Goal: Task Accomplishment & Management: Manage account settings

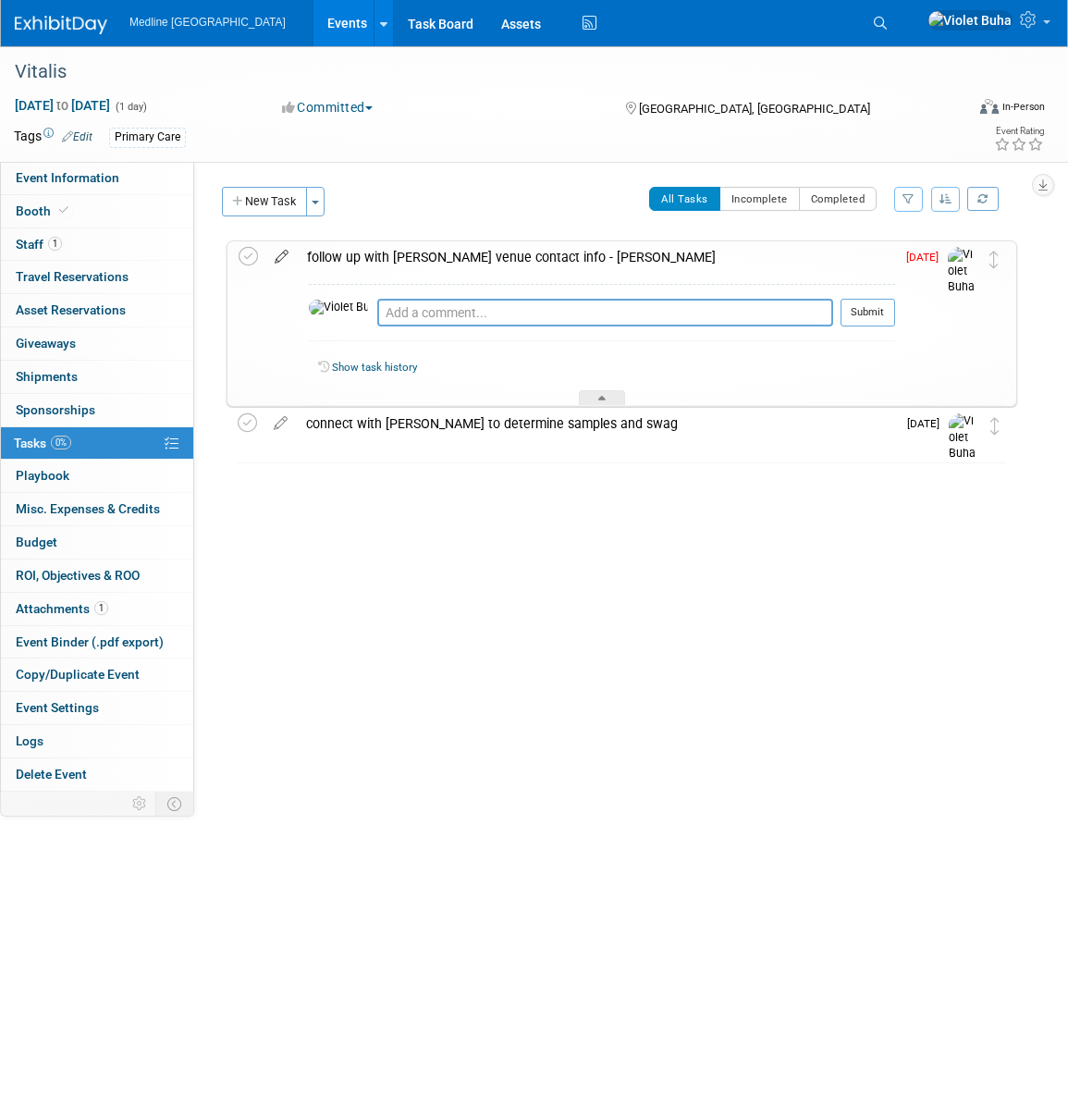
click at [281, 257] on icon at bounding box center [282, 253] width 32 height 23
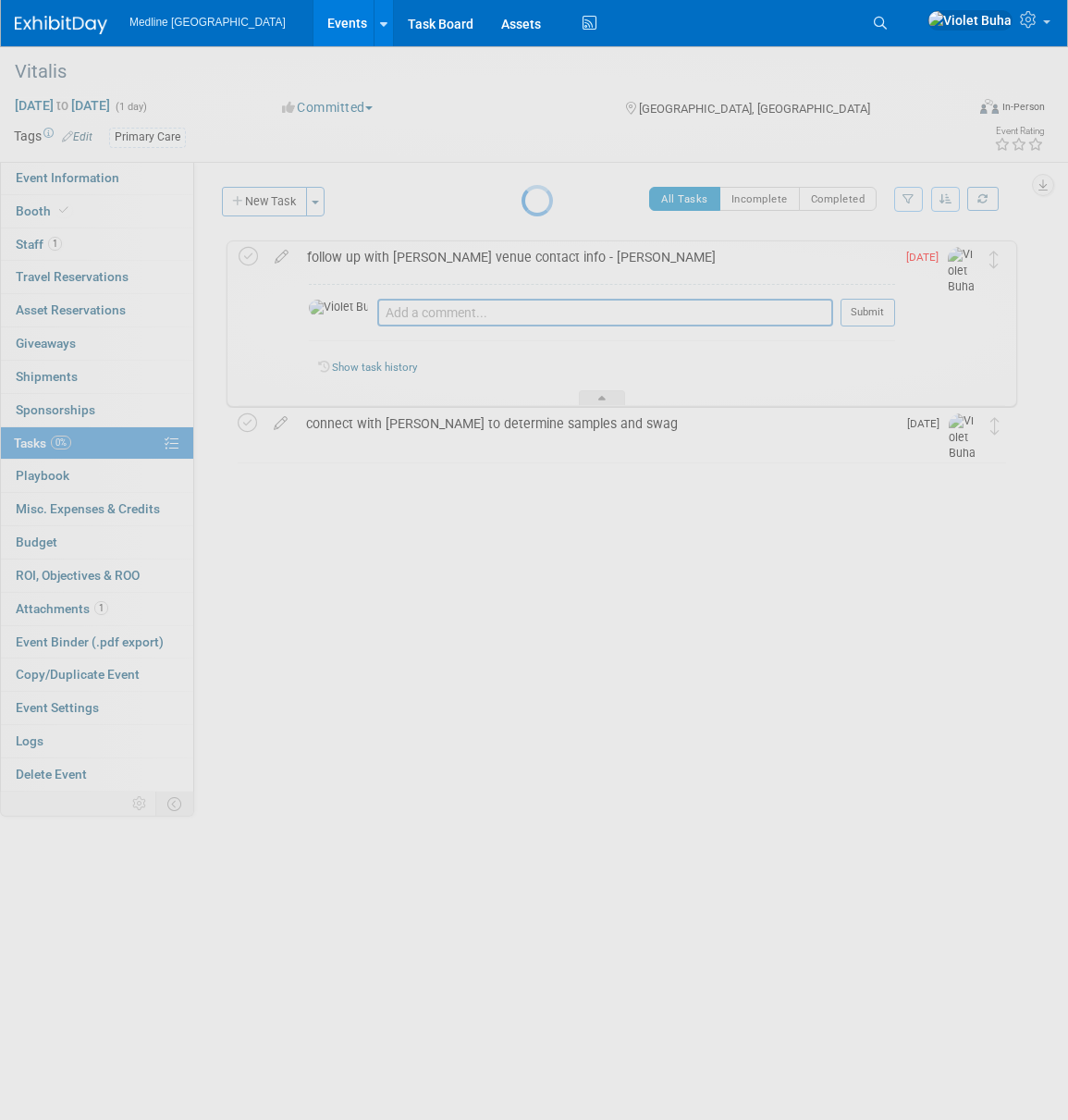
select select "8"
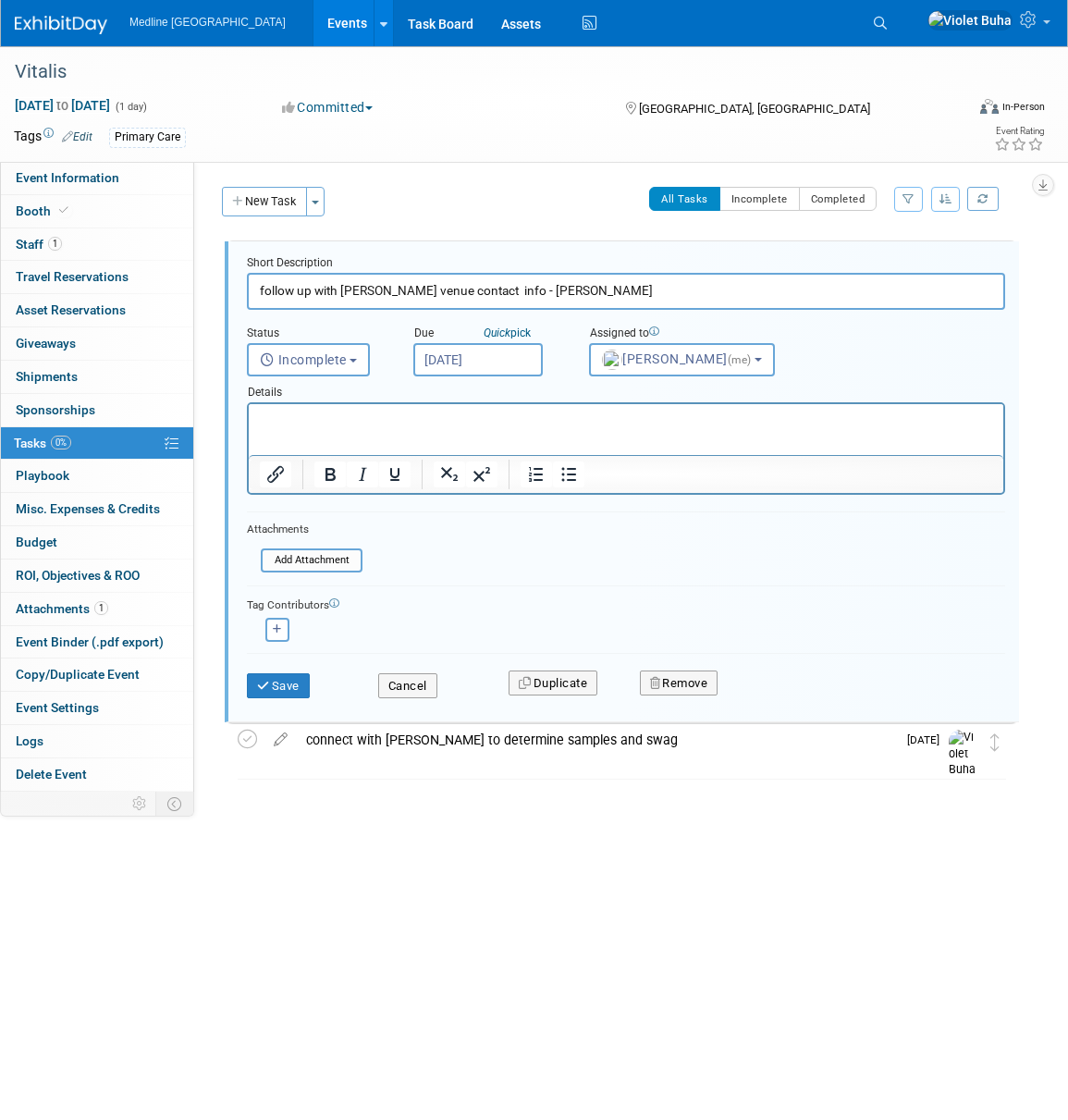
click at [494, 356] on input "Sep 19, 2025" at bounding box center [478, 360] width 129 height 33
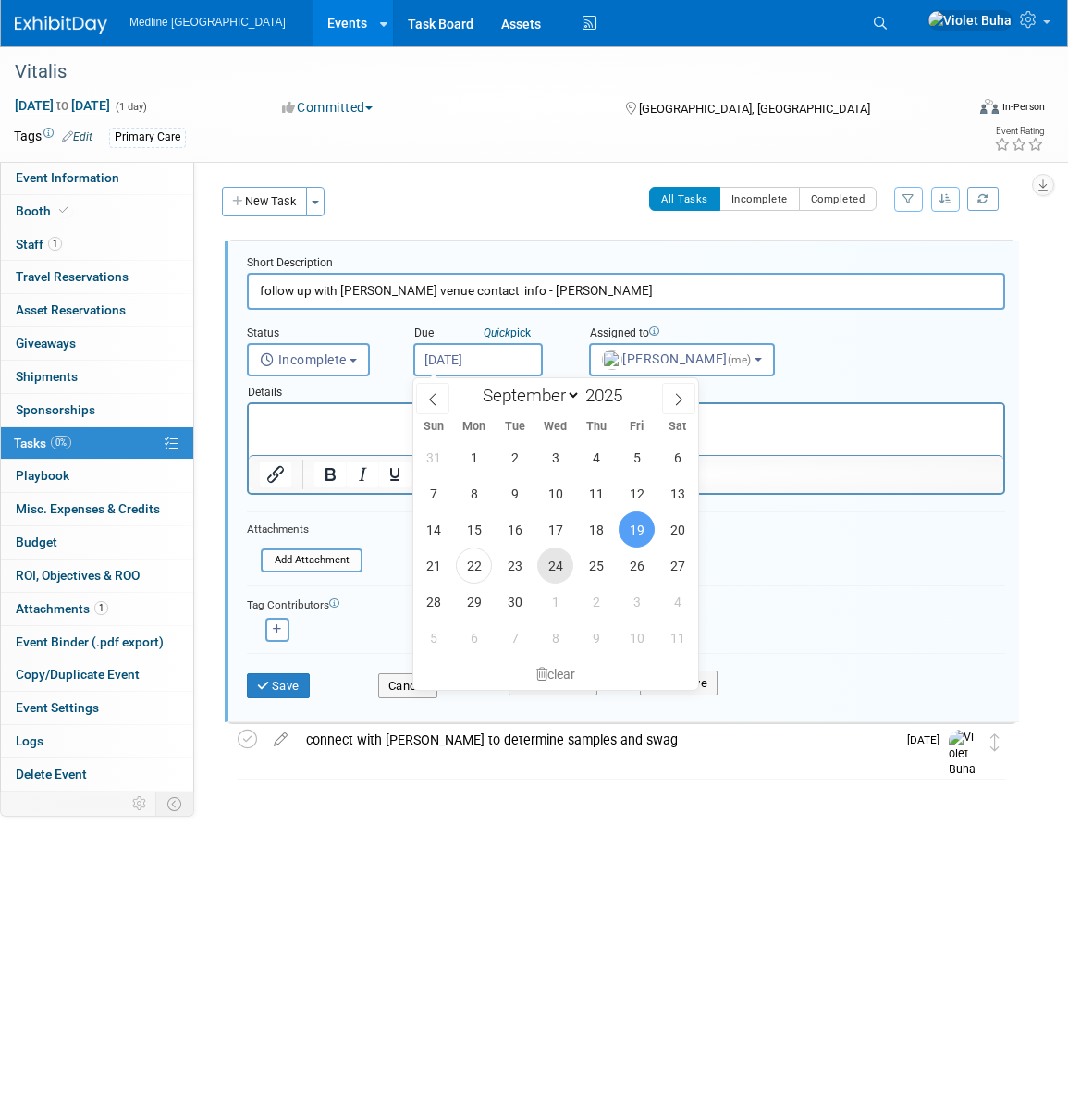
click at [556, 567] on span "24" at bounding box center [556, 565] width 36 height 36
type input "Sep 24, 2025"
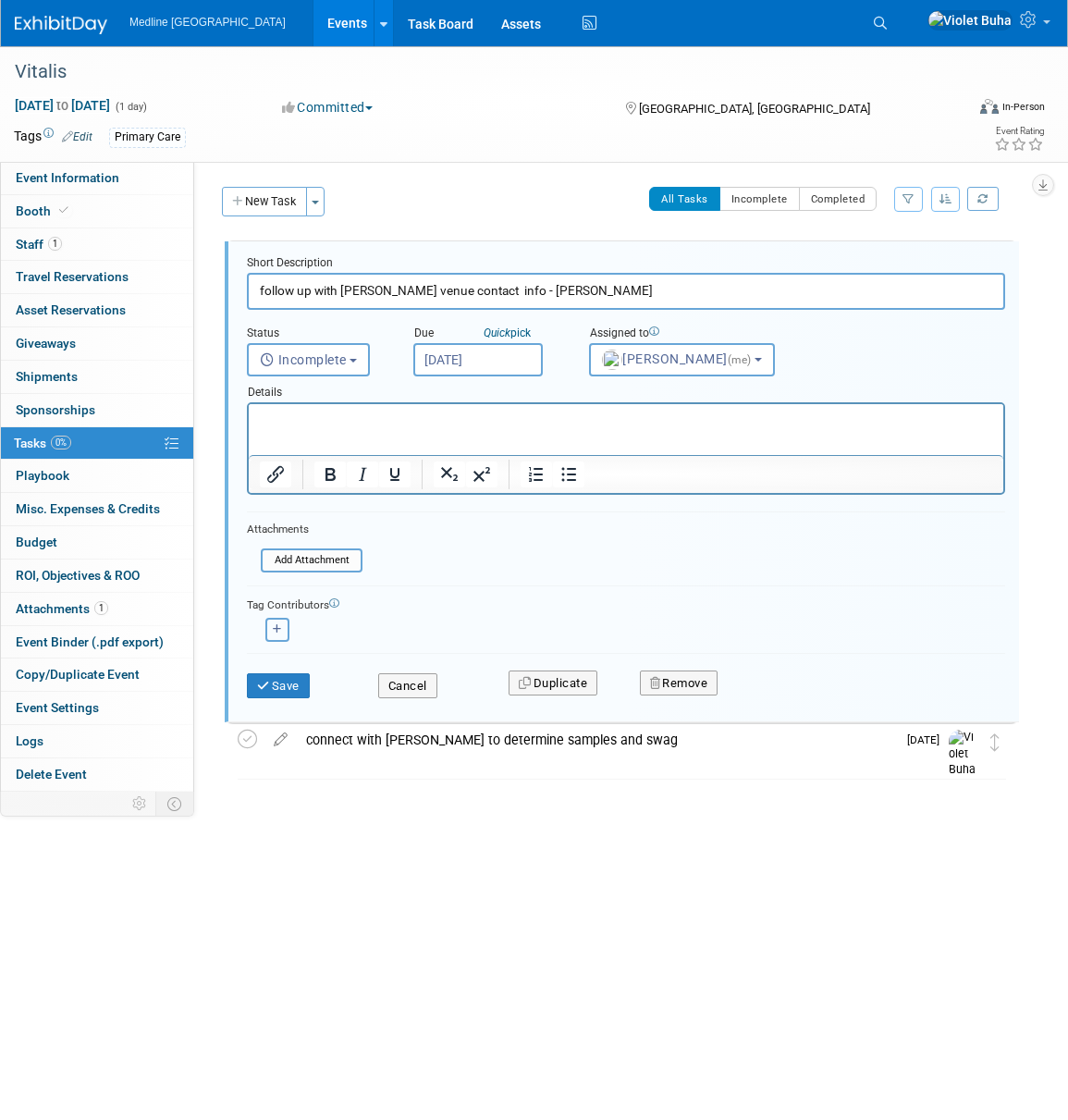
click at [284, 633] on button "button" at bounding box center [277, 629] width 24 height 24
select select
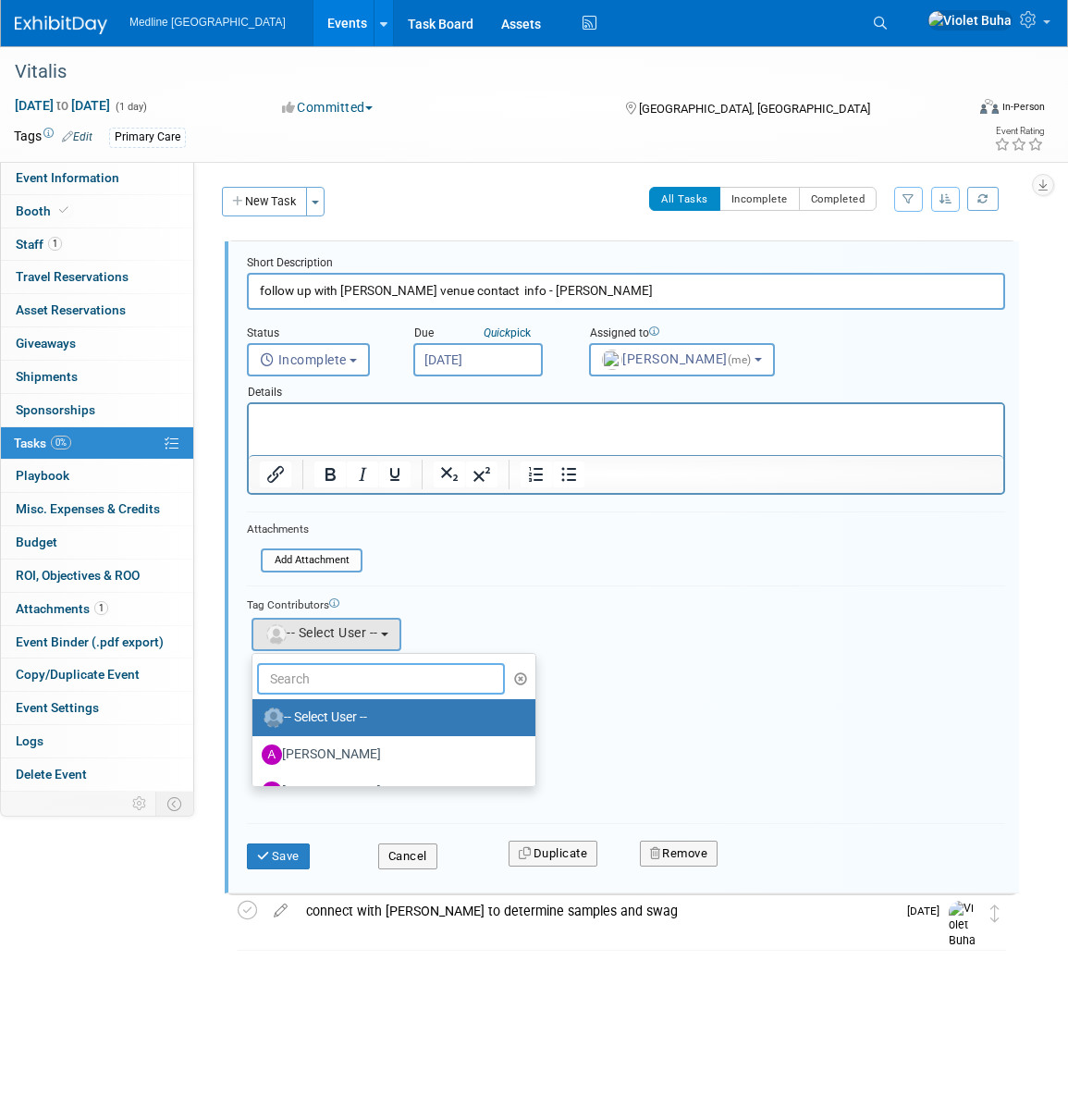
click at [325, 677] on input "text" at bounding box center [381, 678] width 247 height 31
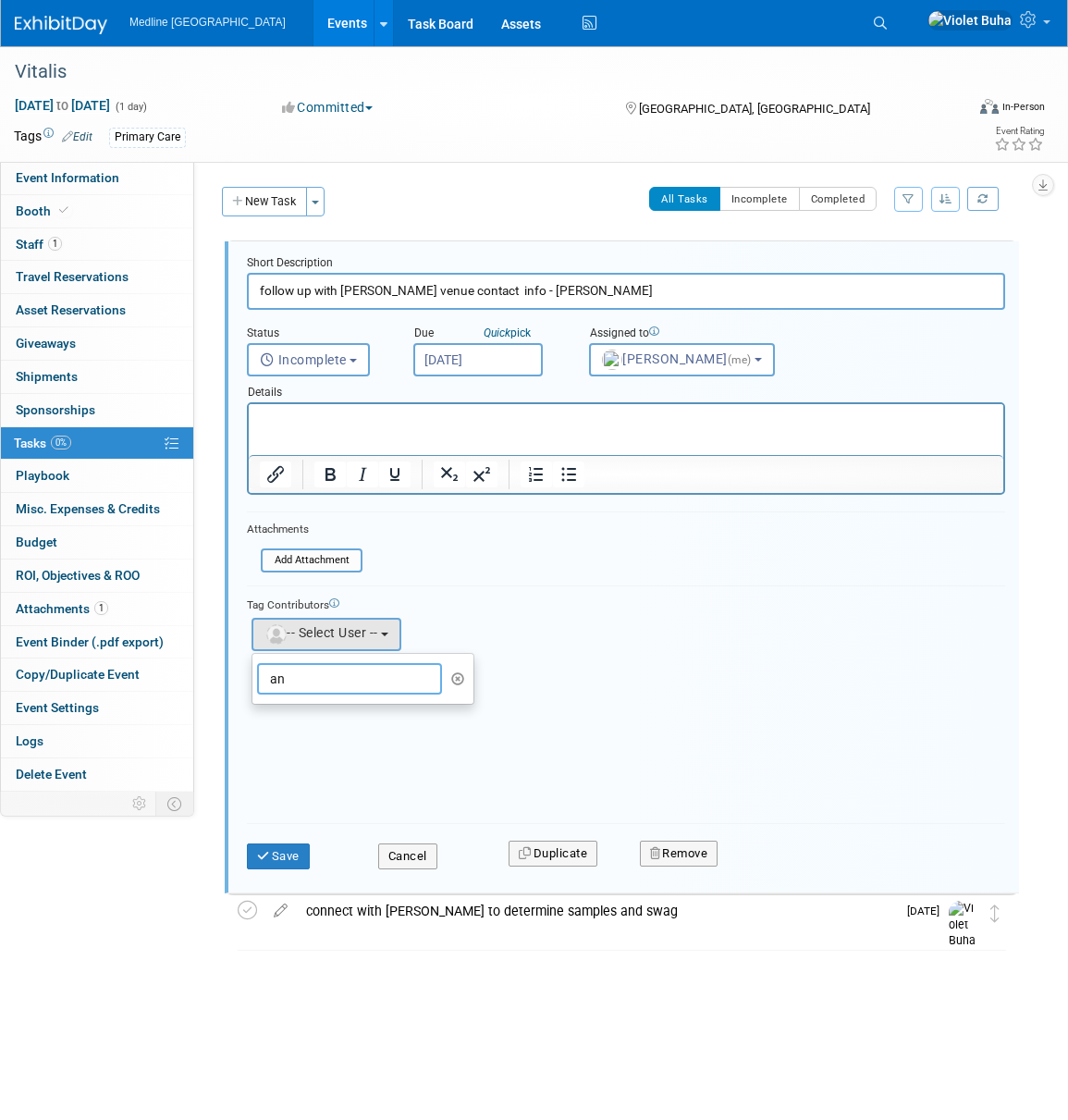
type input "a"
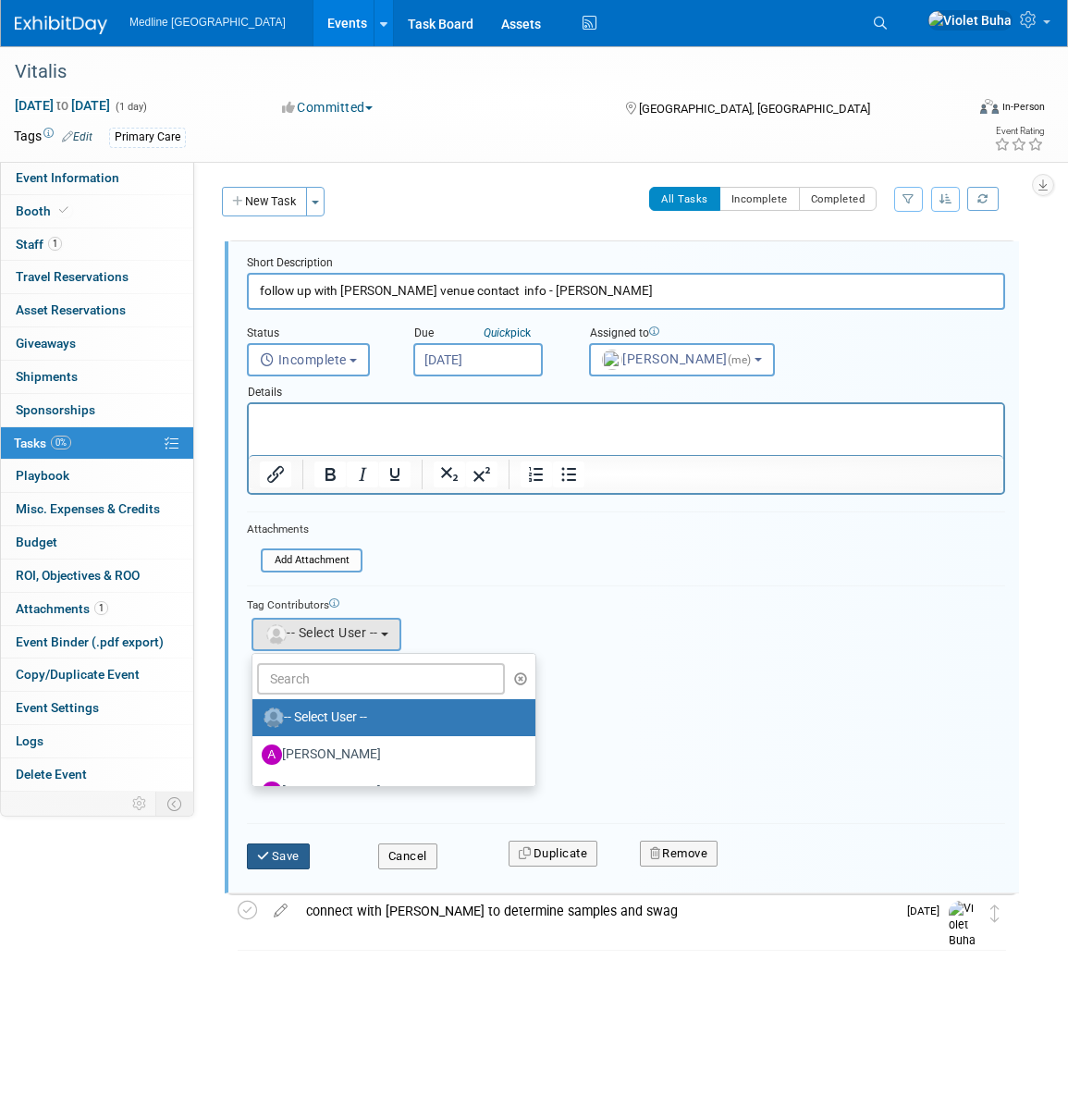
click at [291, 855] on button "Save" at bounding box center [278, 855] width 63 height 26
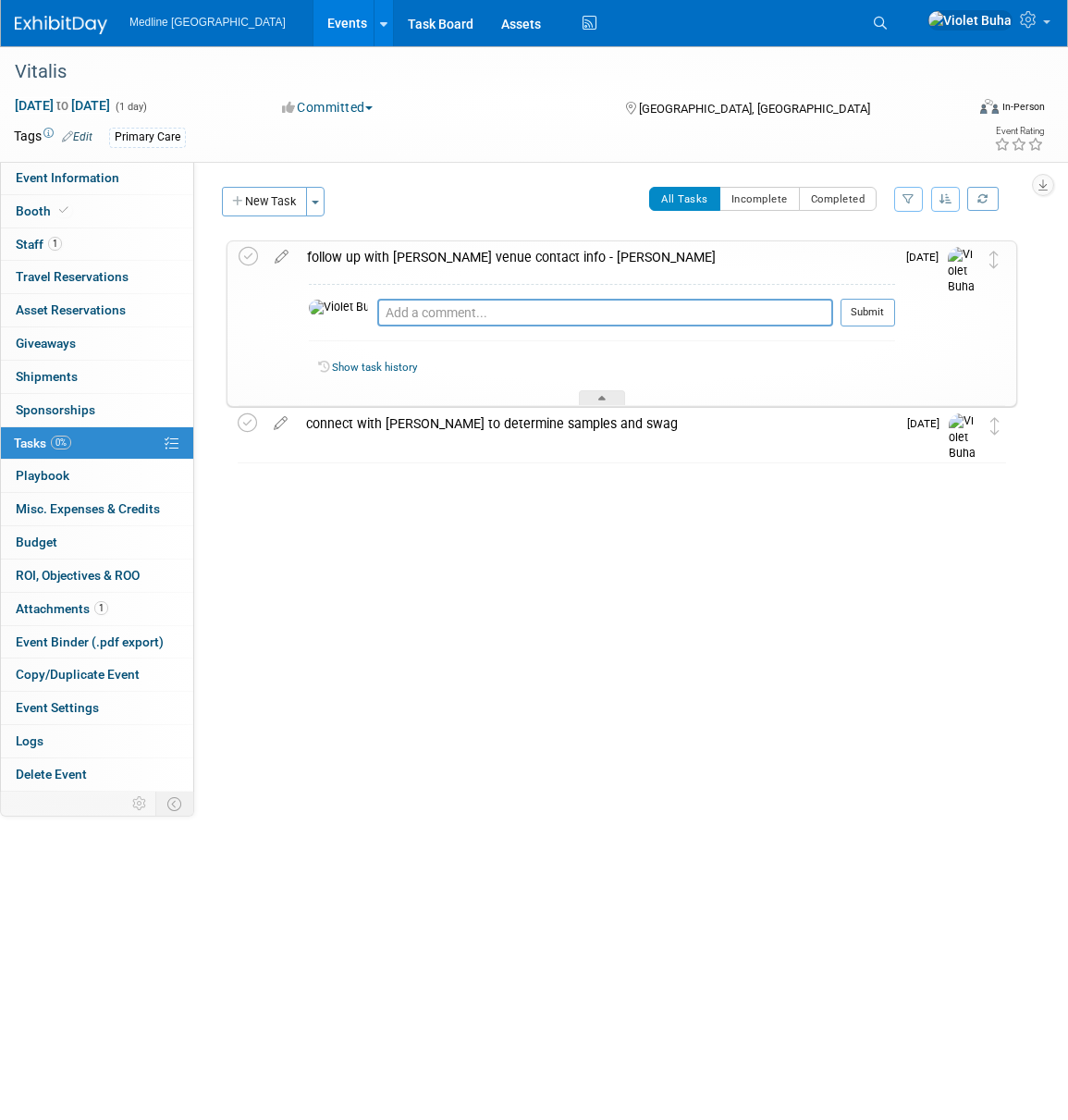
click at [84, 28] on img at bounding box center [61, 25] width 92 height 18
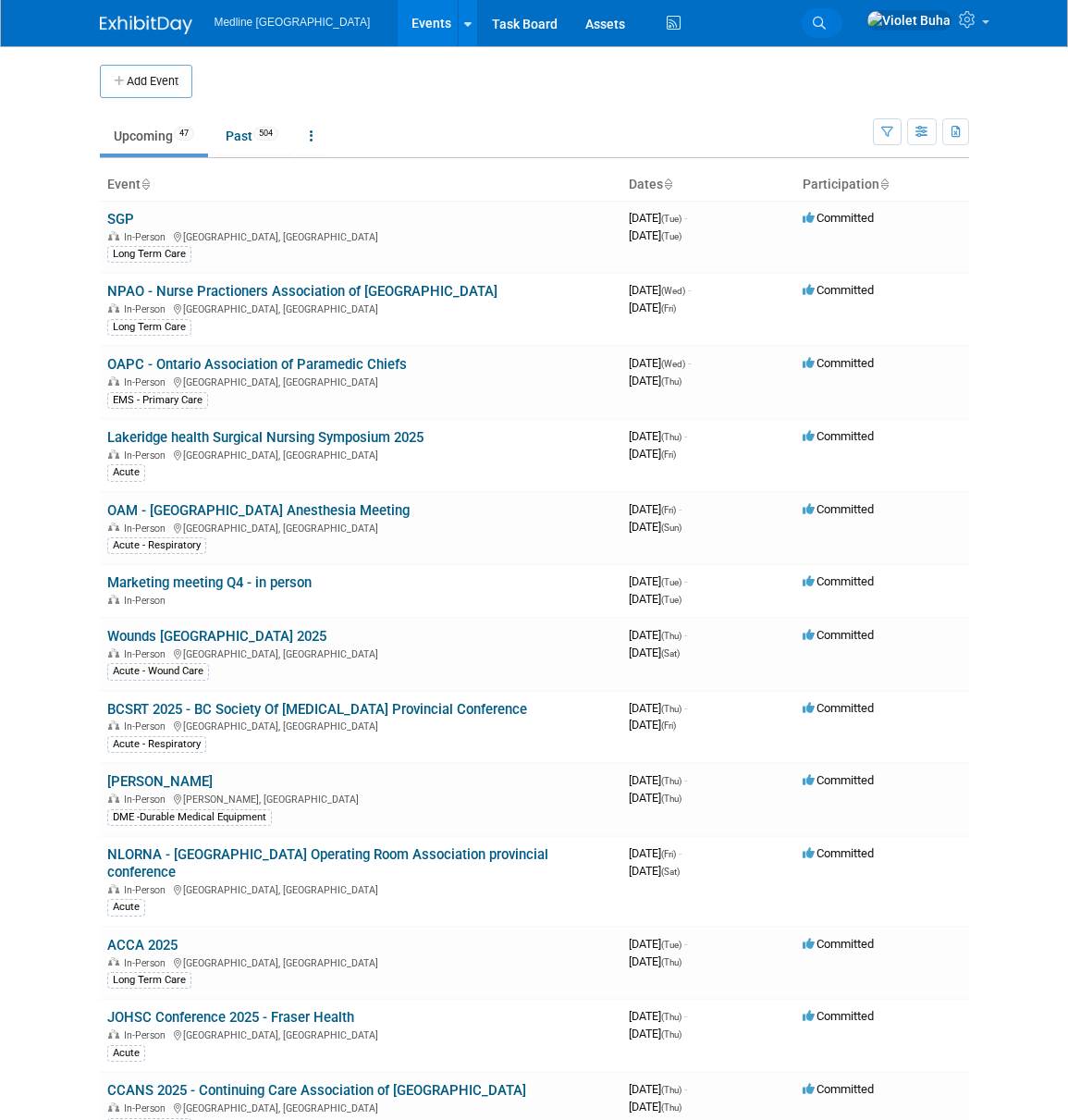
click at [842, 16] on link "Search" at bounding box center [822, 23] width 41 height 29
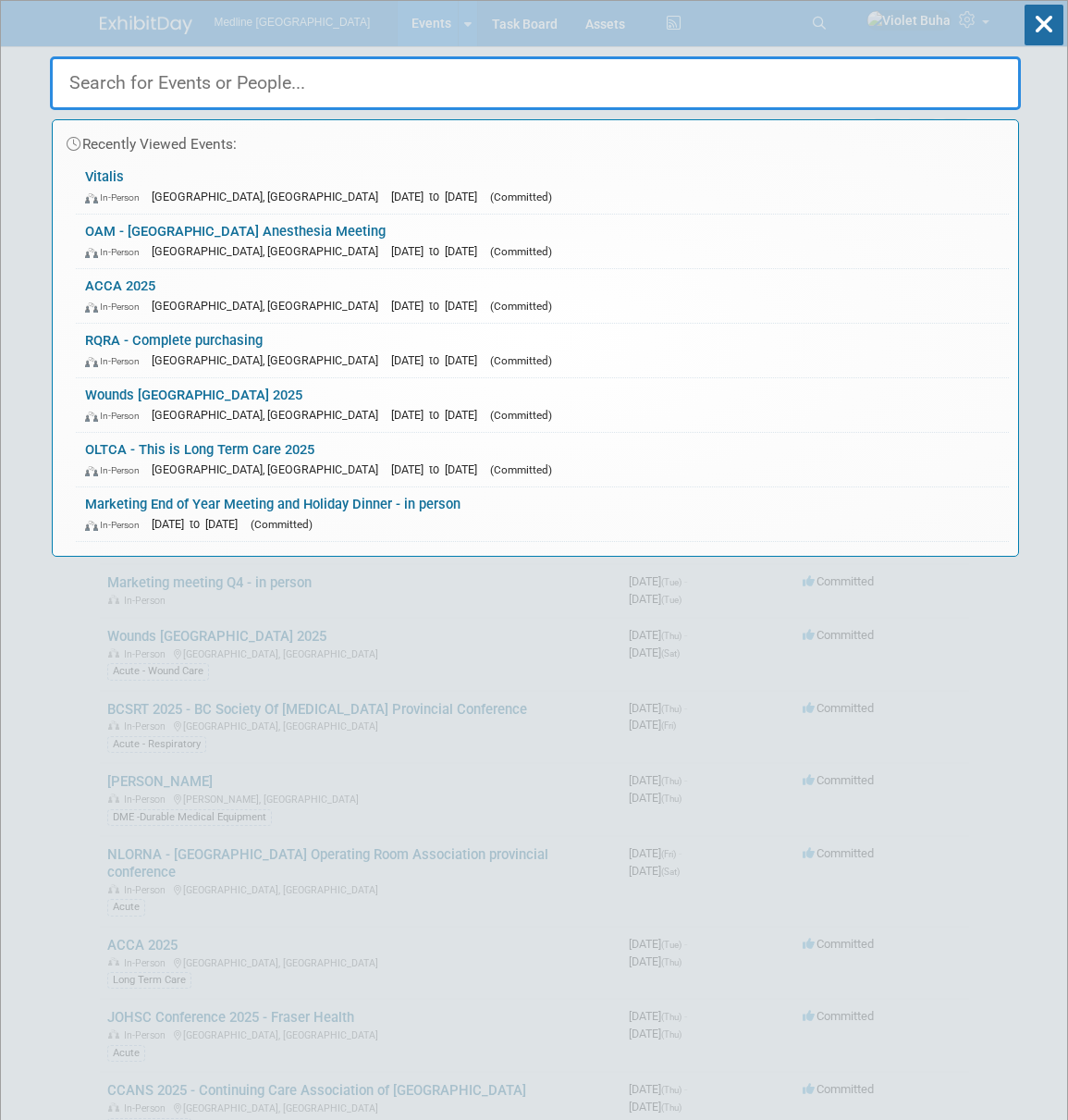
click at [315, 92] on input "text" at bounding box center [535, 83] width 971 height 53
click at [210, 405] on div "In-Person Toronto, Canada Oct 2, 2025 to Oct 4, 2025 (Committed)" at bounding box center [542, 415] width 915 height 19
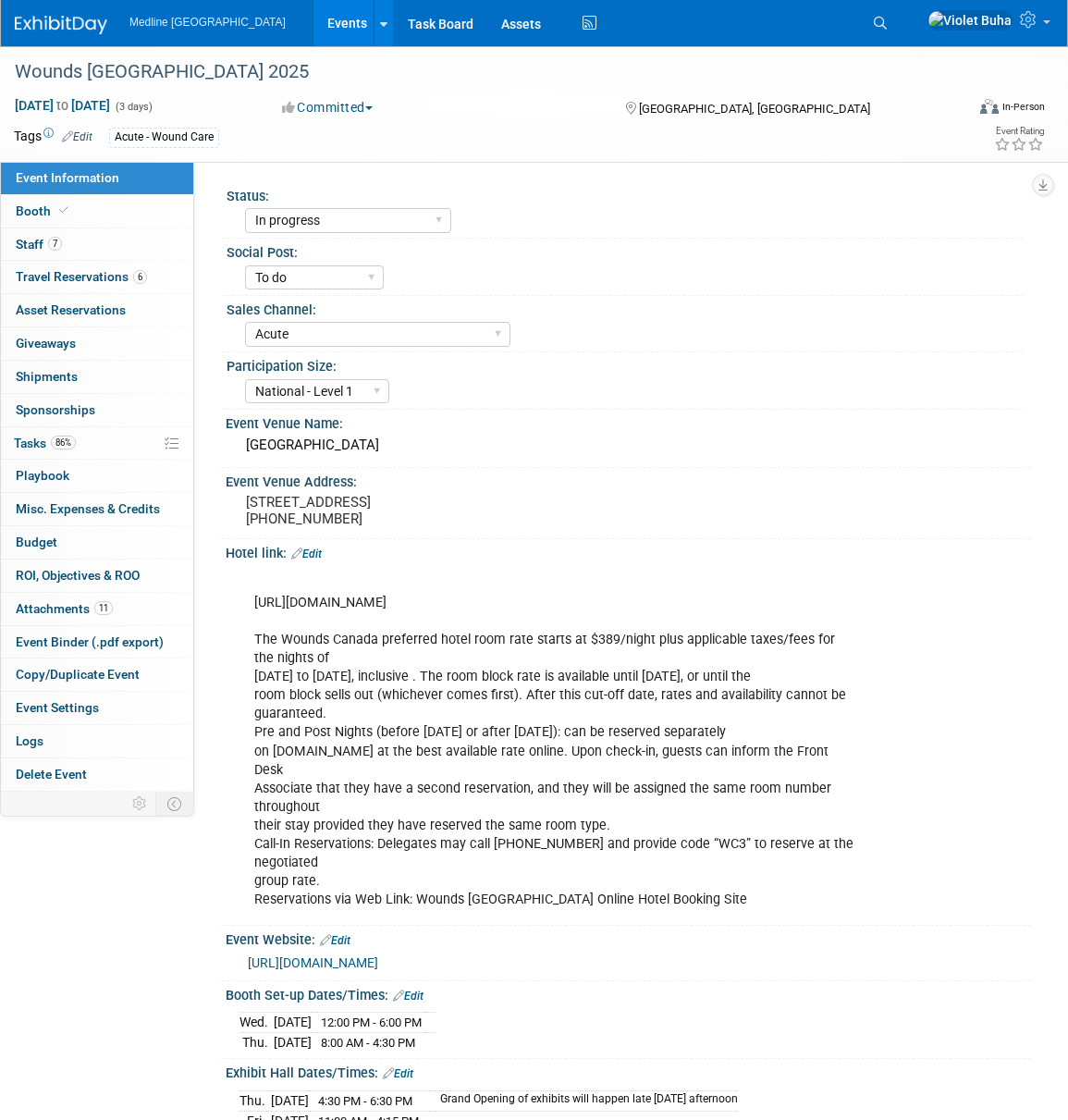
select select "In progress"
select select "To do"
select select "Acute"
select select "National - Level 1"
click at [74, 604] on span "Attachments 11" at bounding box center [65, 609] width 97 height 15
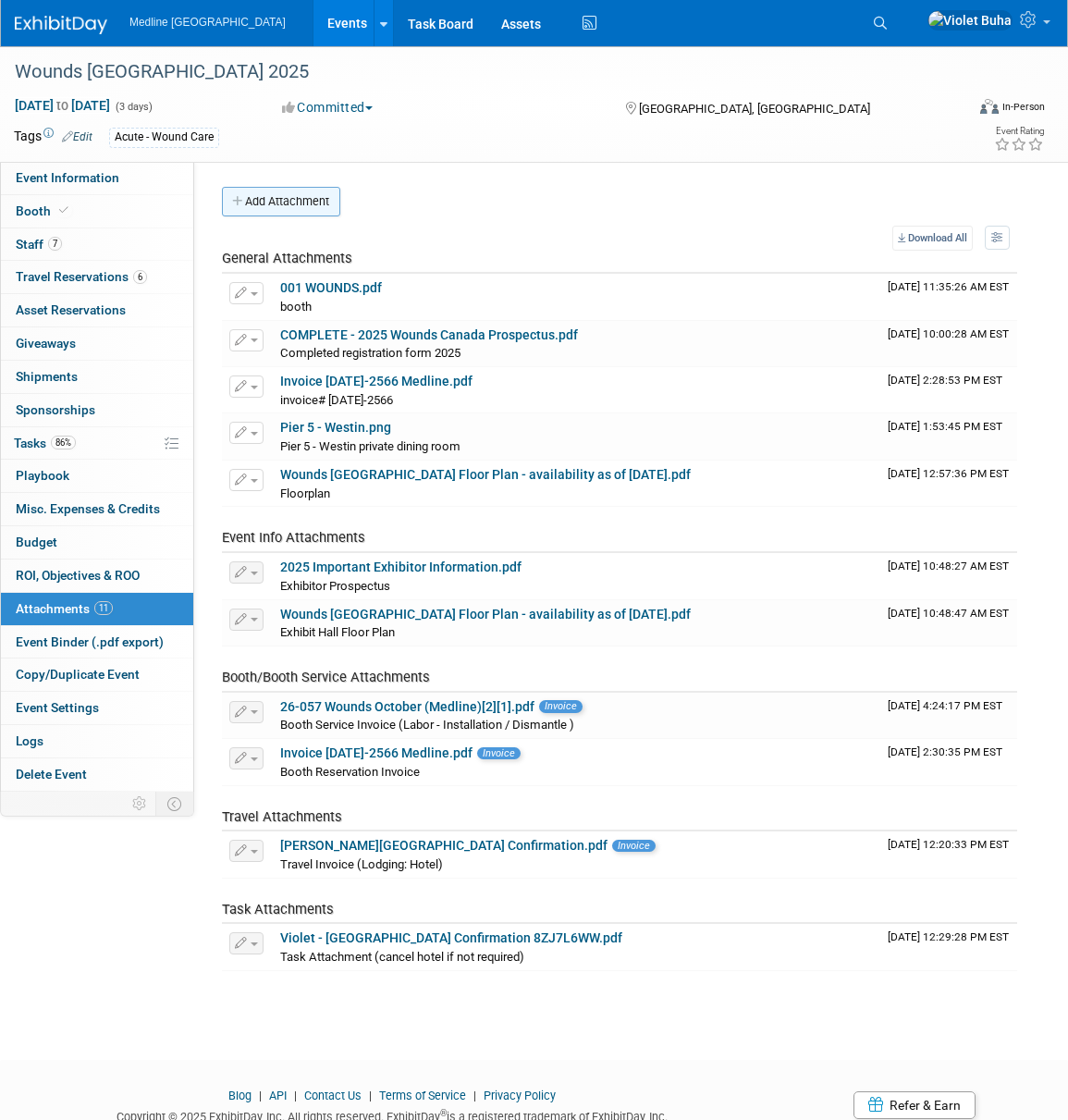
click at [286, 207] on button "Add Attachment" at bounding box center [281, 201] width 118 height 29
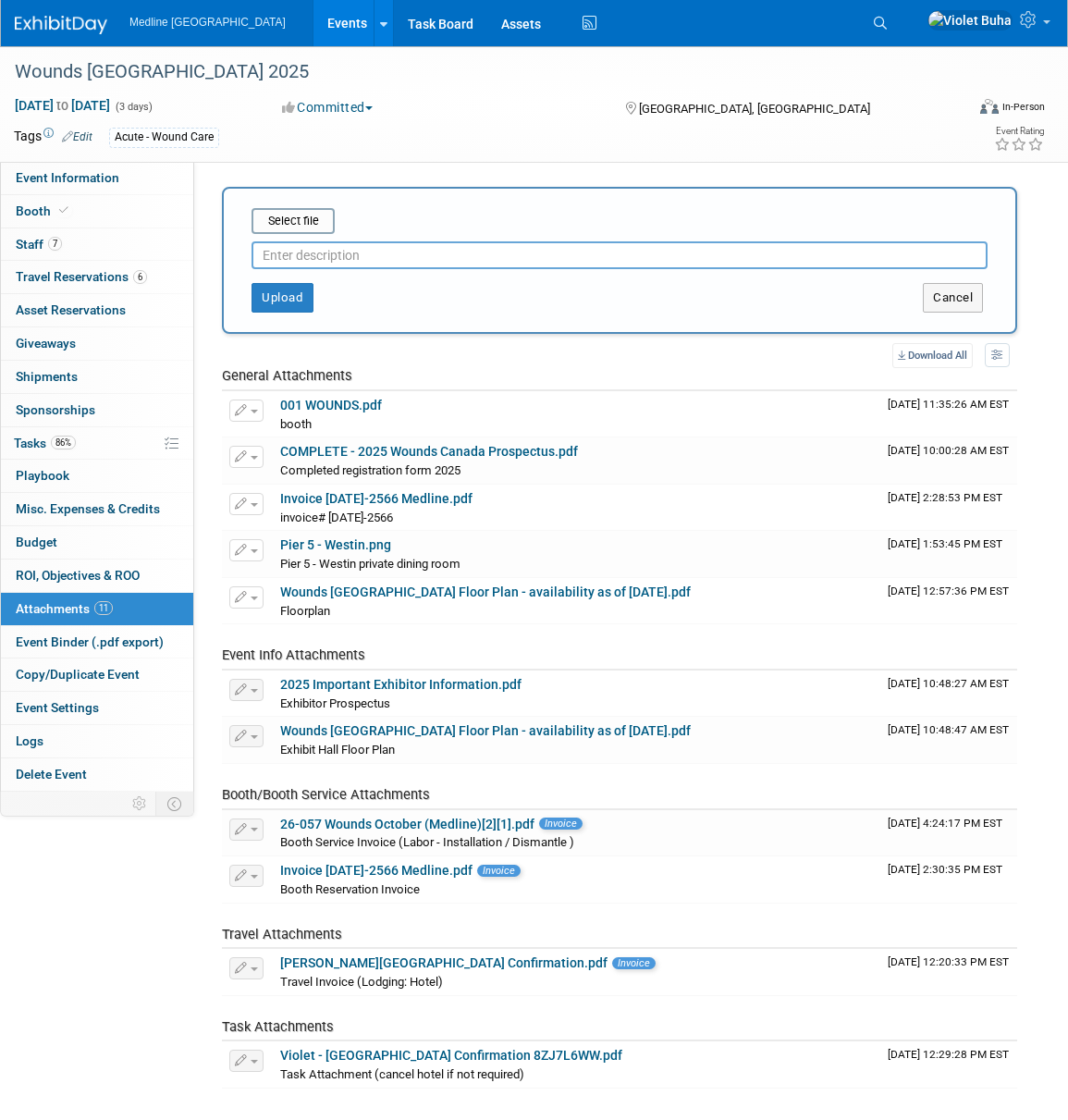
click at [291, 251] on input "text" at bounding box center [620, 255] width 737 height 28
type input "deposit invoice"
click at [285, 216] on input "file" at bounding box center [223, 221] width 220 height 22
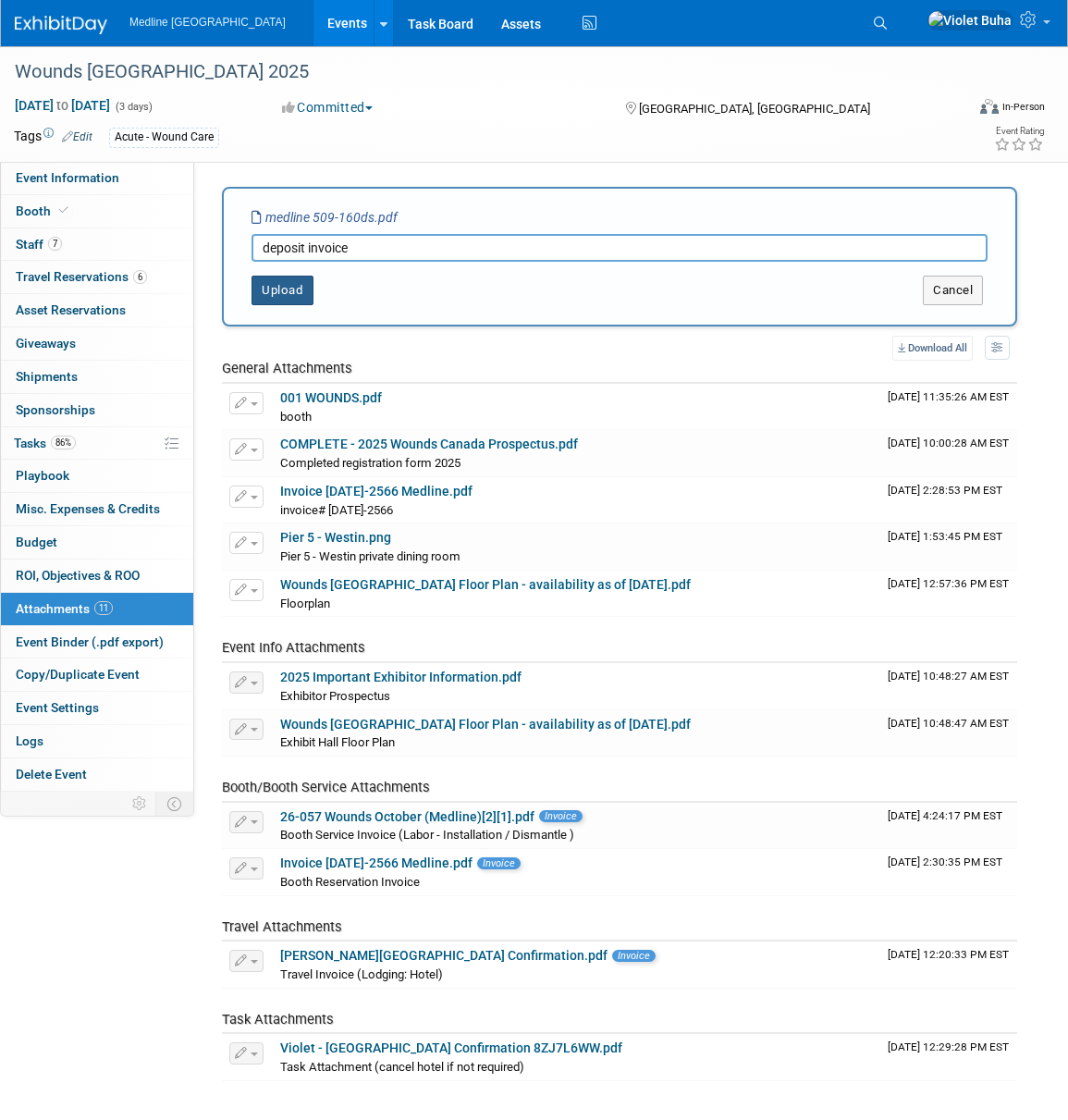
click at [295, 285] on button "Upload" at bounding box center [282, 290] width 62 height 29
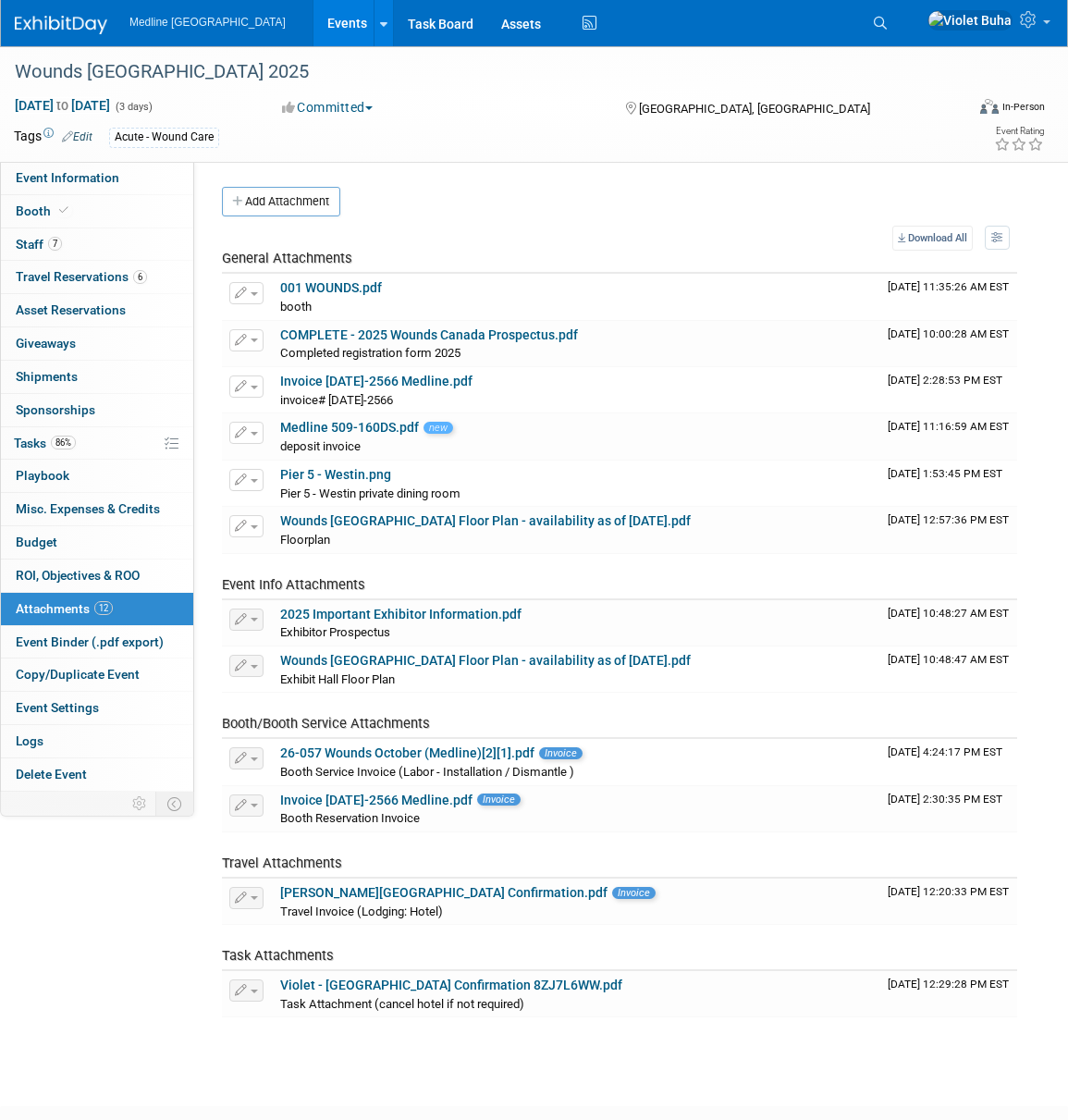
click at [69, 25] on img at bounding box center [61, 25] width 92 height 18
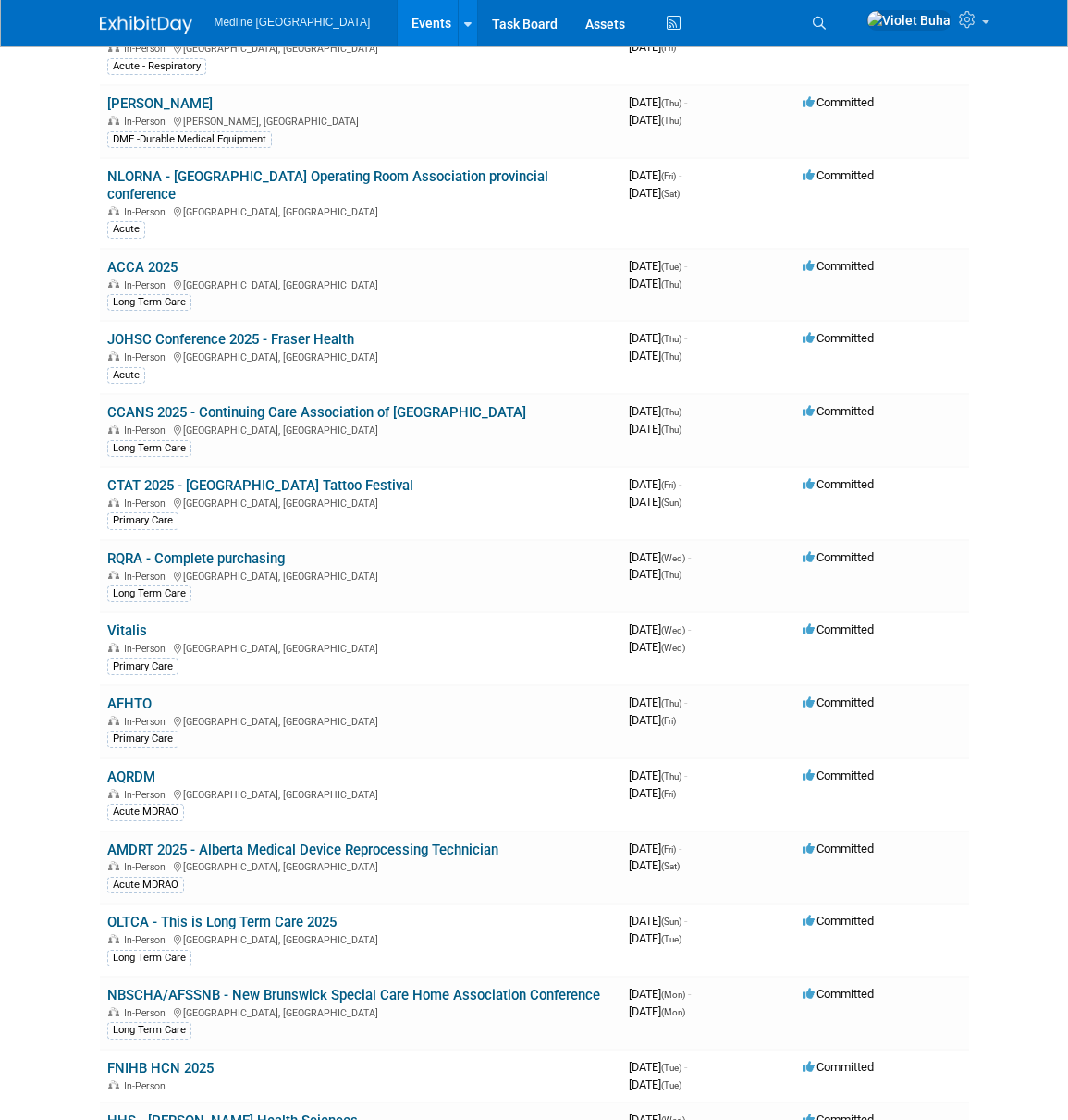
scroll to position [680, 0]
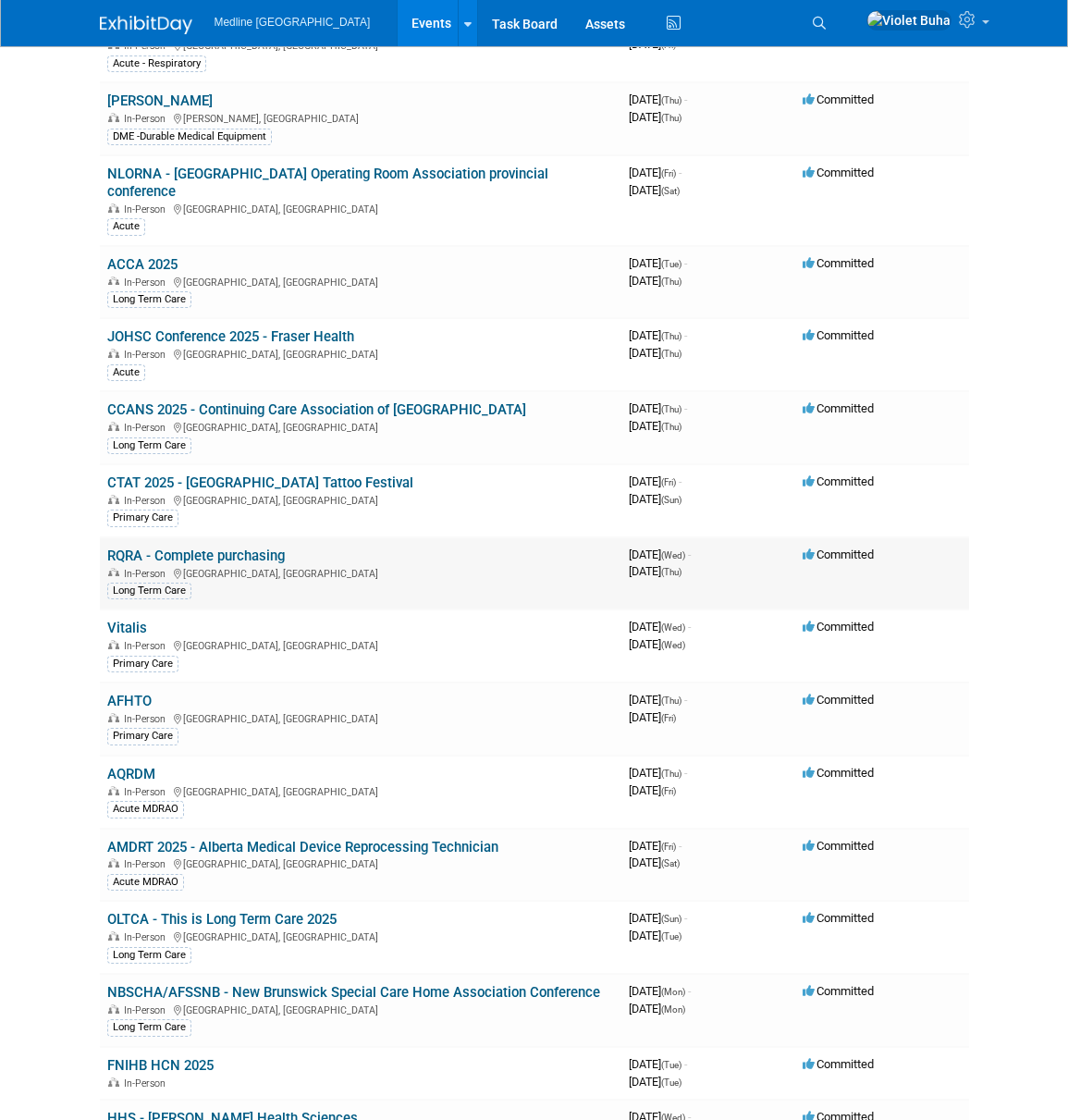
click at [214, 551] on link "RQRA - Complete purchasing" at bounding box center [196, 555] width 178 height 16
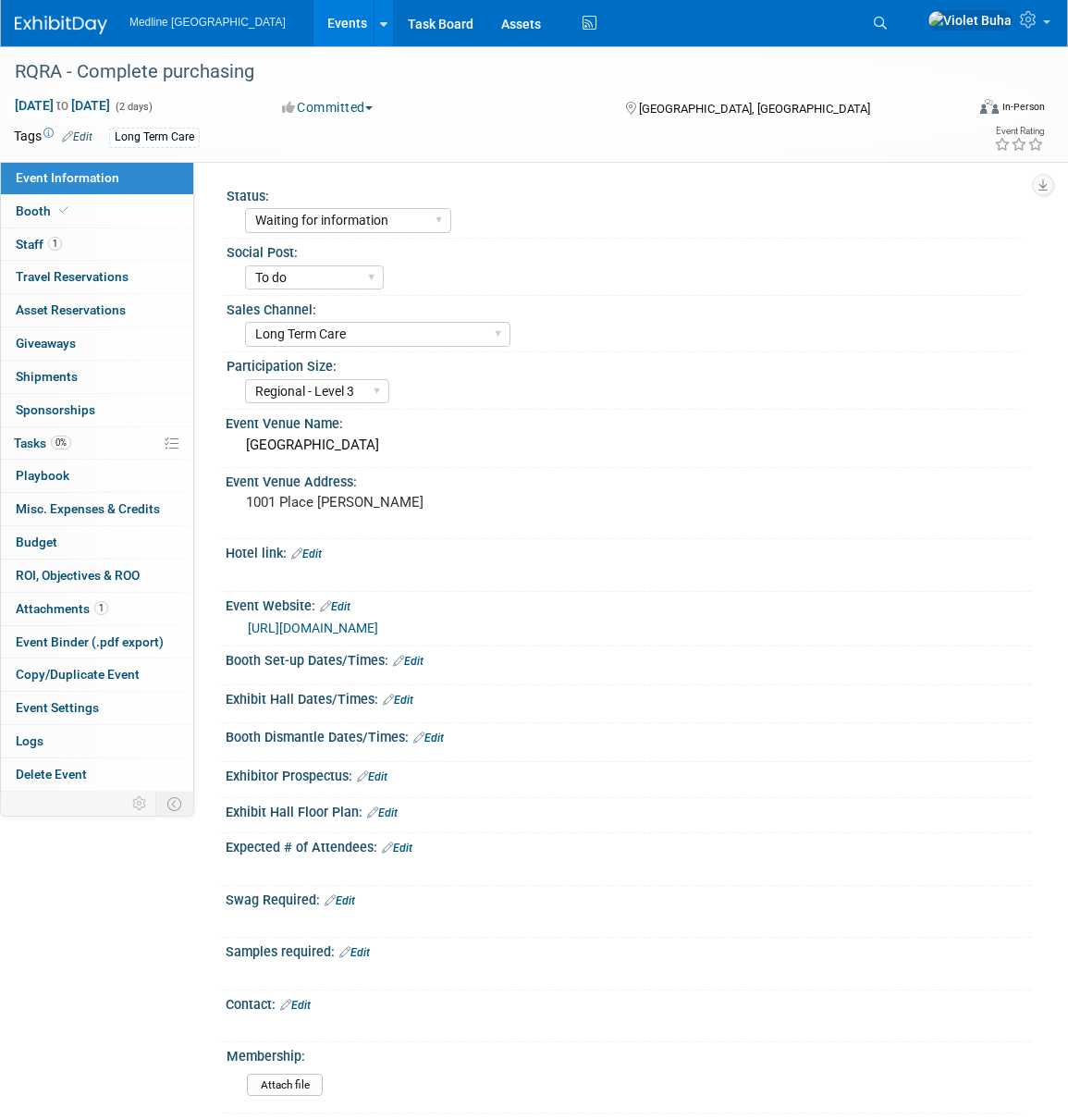
select select "Waiting for information"
select select "To do"
select select "Long Term Care"
select select "Regional - Level 3"
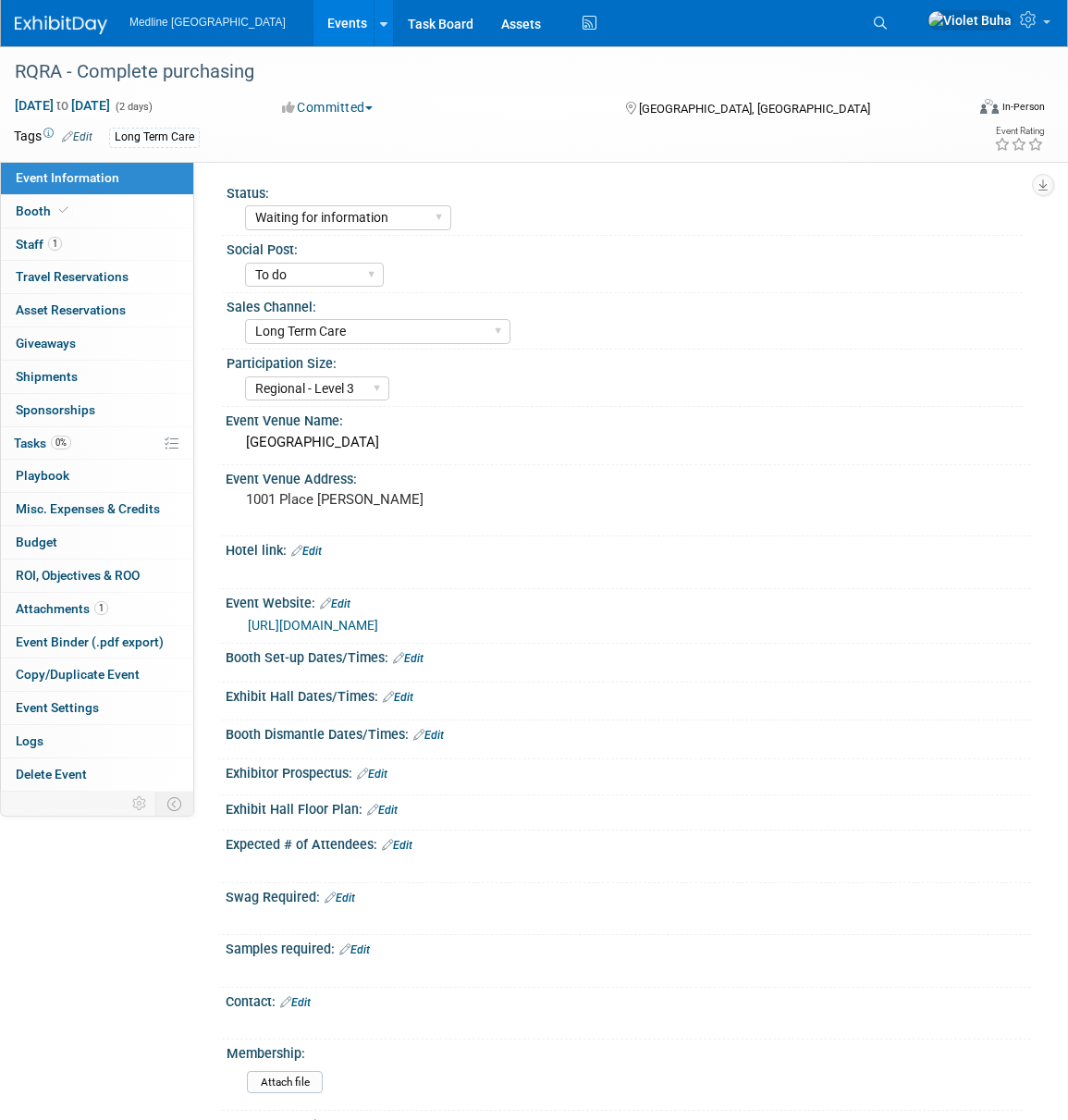
click at [71, 19] on img at bounding box center [61, 25] width 92 height 18
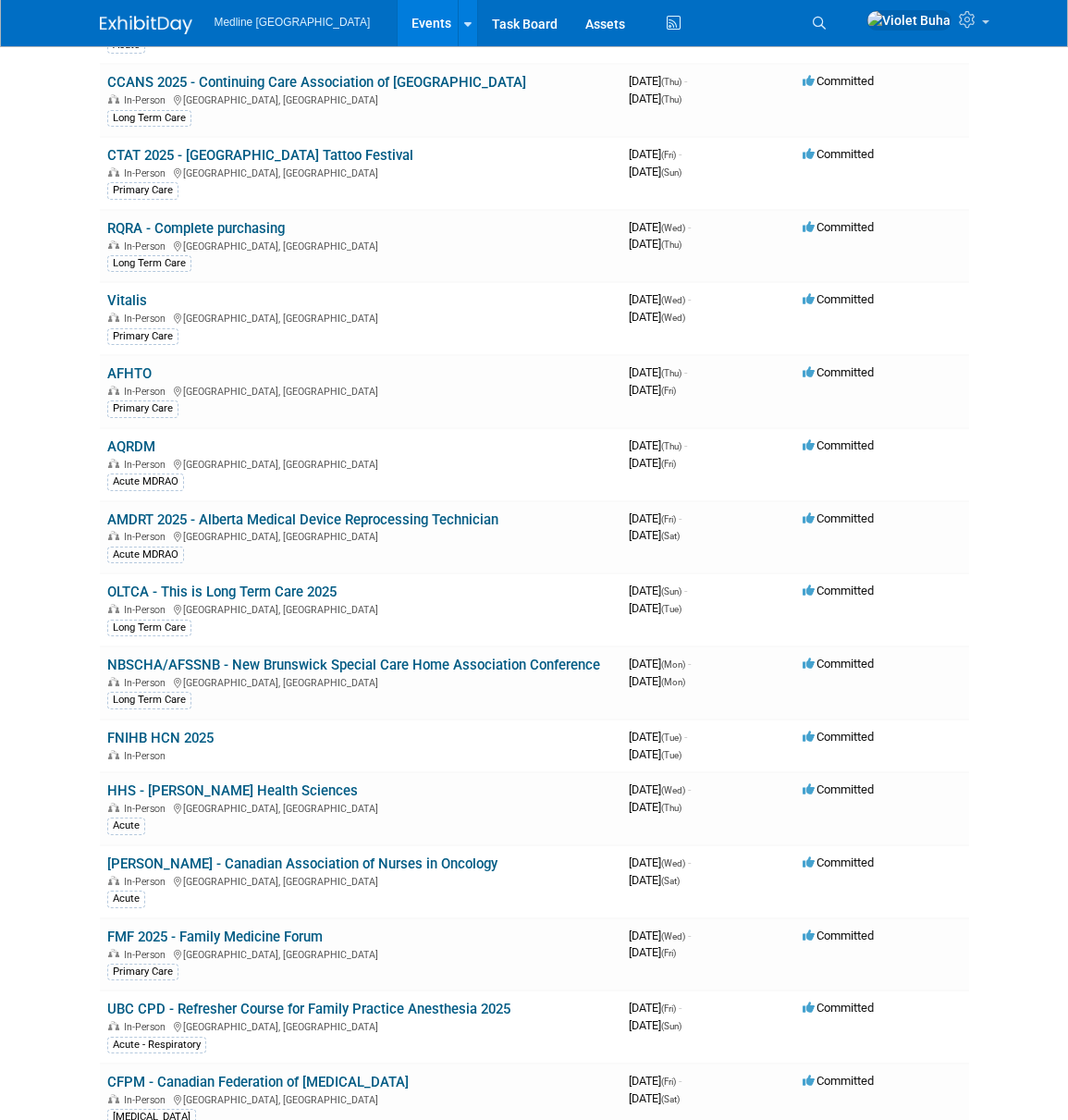
scroll to position [1011, 0]
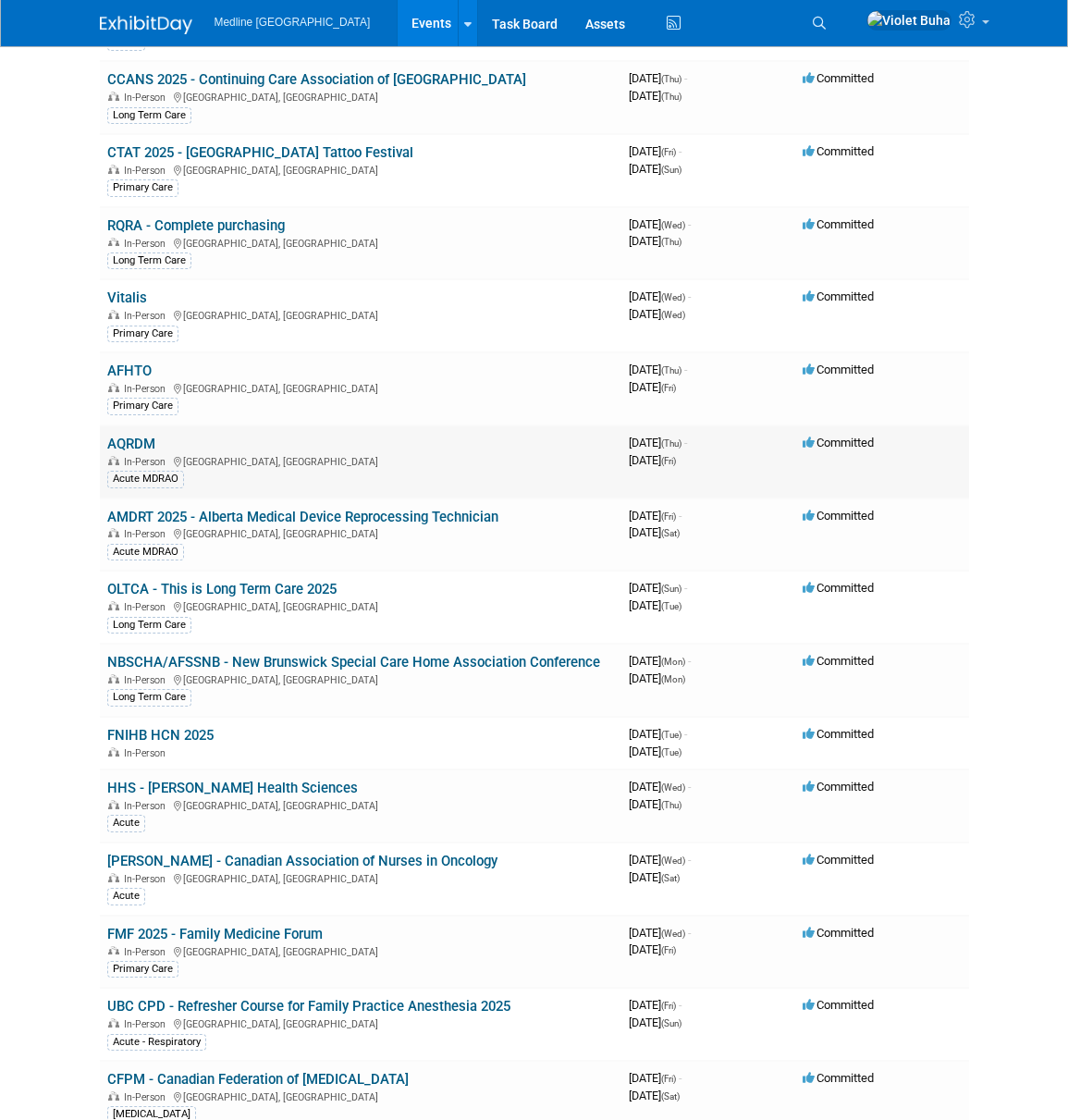
click at [148, 442] on link "AQRDM" at bounding box center [131, 443] width 49 height 16
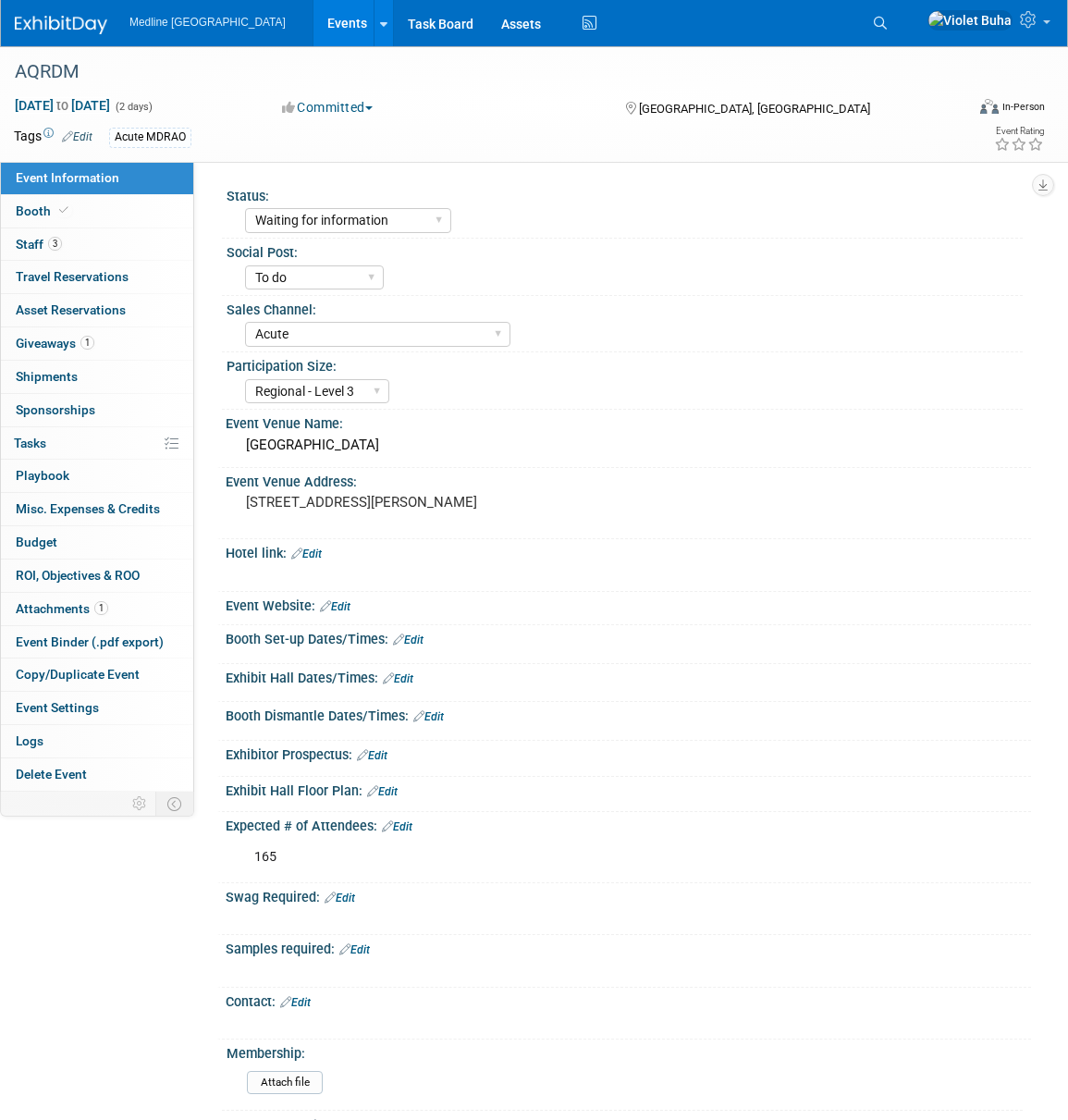
select select "Waiting for information"
select select "To do"
select select "Acute"
select select "Regional - Level 3"
click at [155, 251] on link "3 Staff 3" at bounding box center [97, 245] width 192 height 32
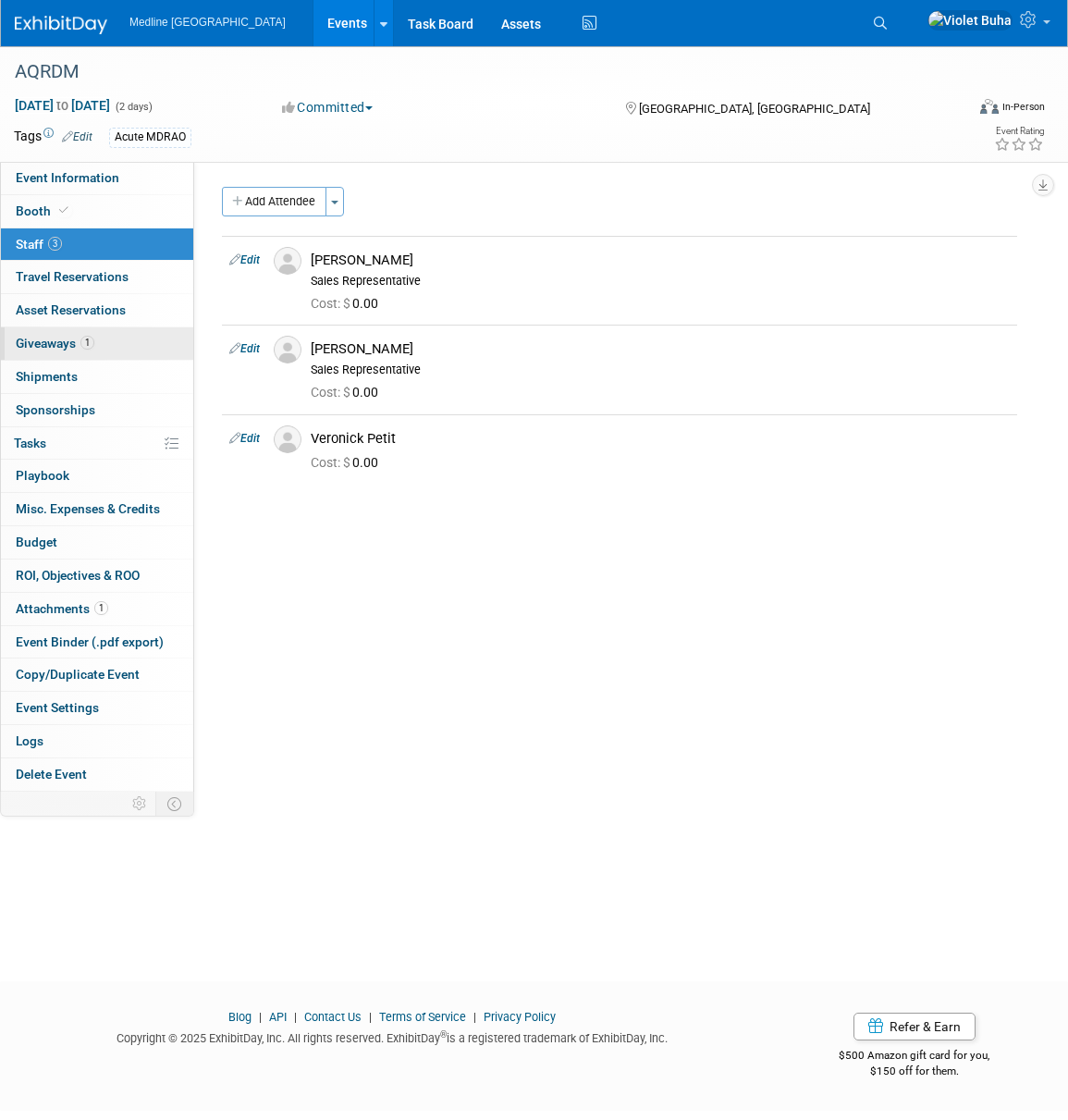
click at [128, 348] on link "1 Giveaways 1" at bounding box center [97, 344] width 192 height 32
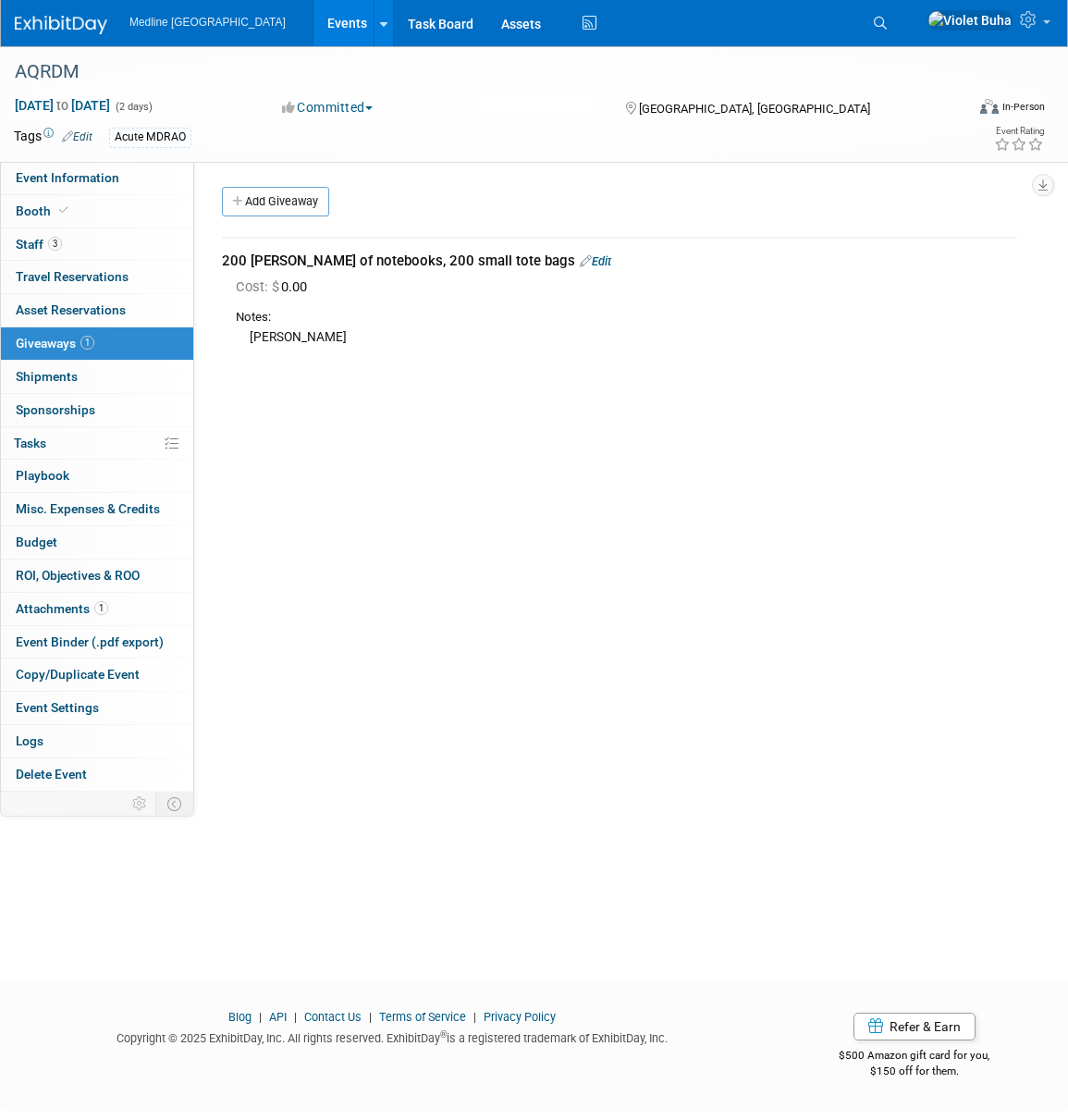
click at [51, 22] on img at bounding box center [61, 25] width 92 height 18
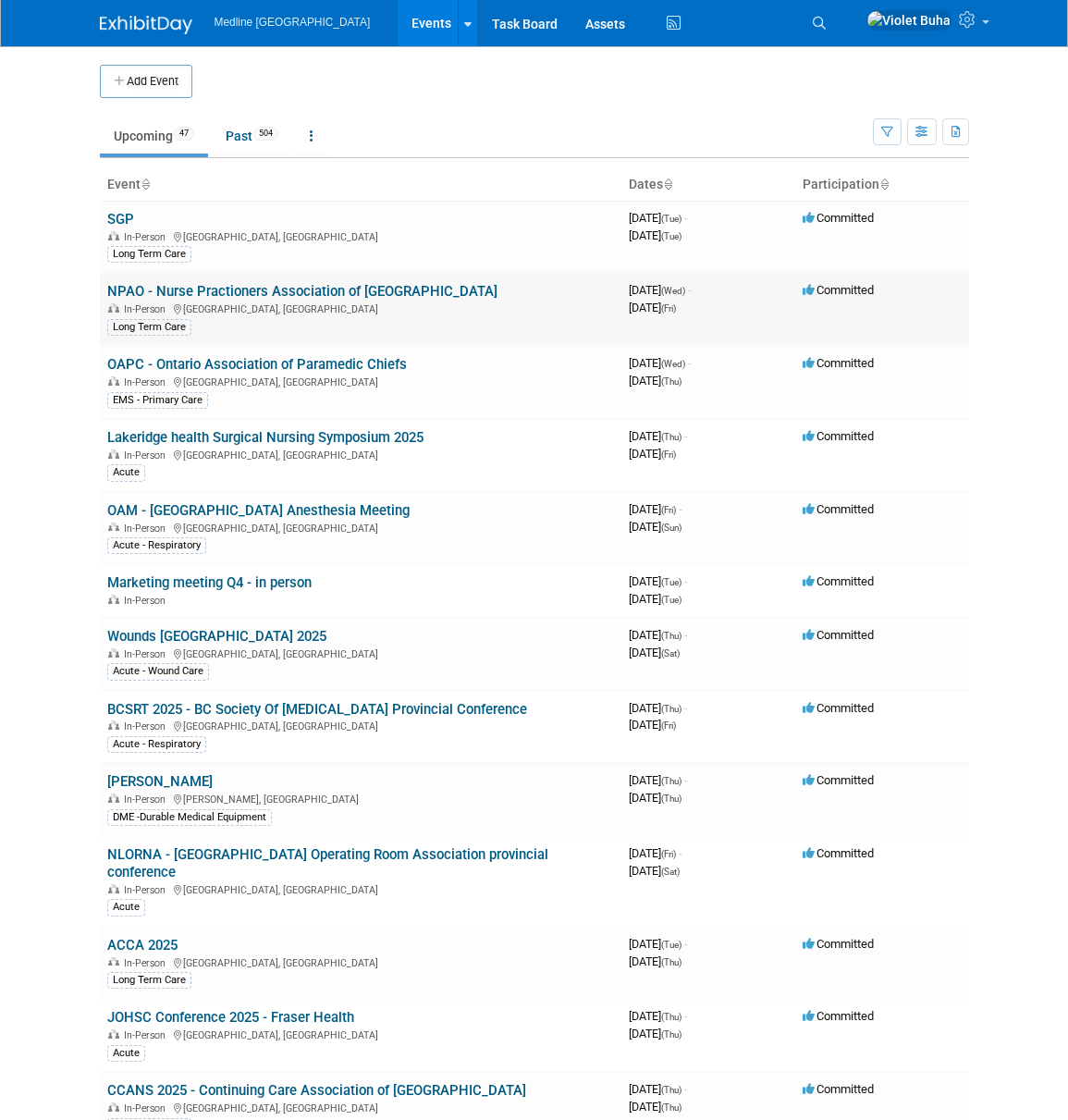
click at [244, 287] on link "NPAO - Nurse Practioners Association of [GEOGRAPHIC_DATA]" at bounding box center [303, 290] width 390 height 16
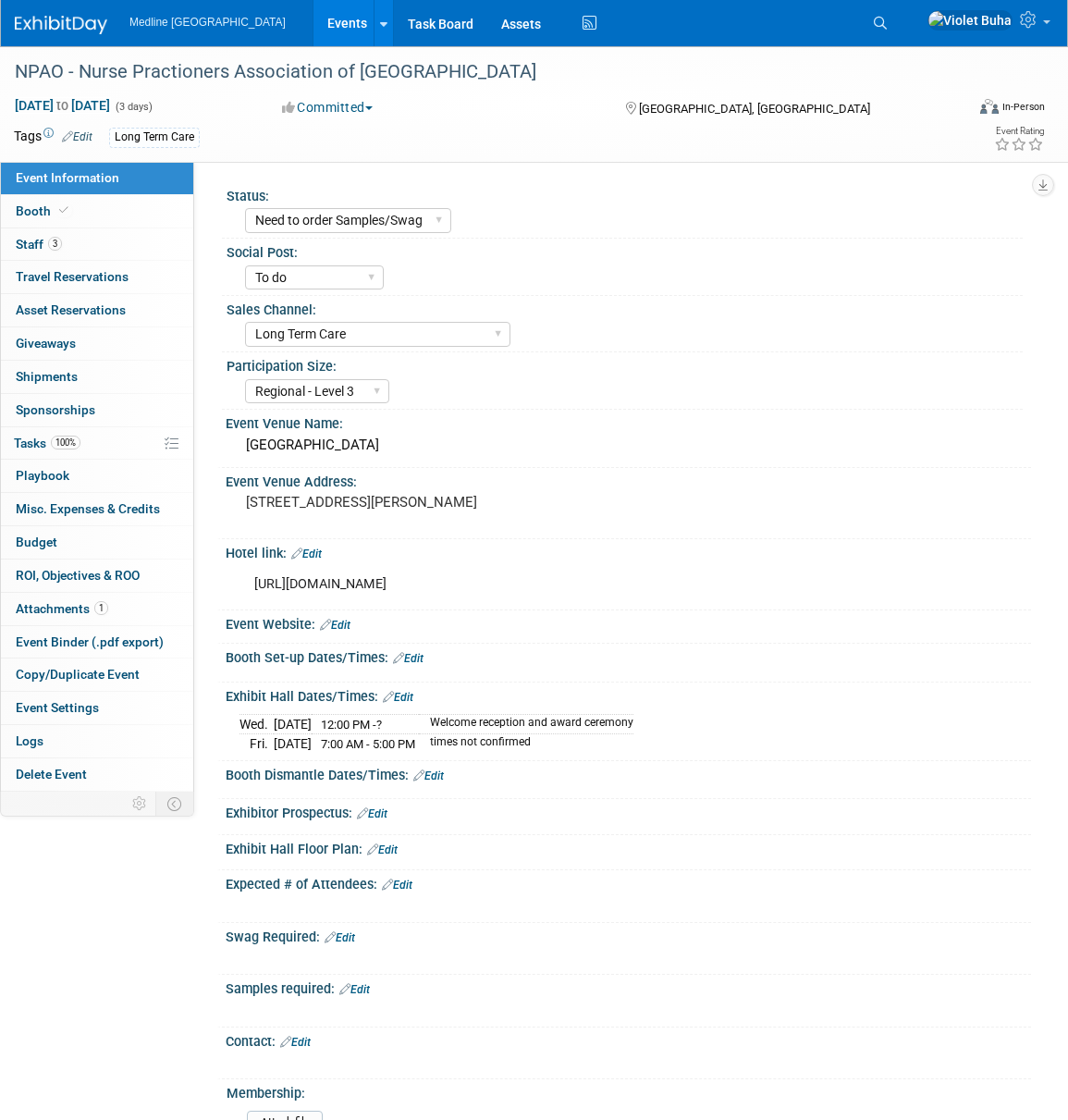
select select "Need to order Samples/Swag"
select select "To do"
select select "Long Term Care"
select select "Regional - Level 3"
click at [99, 247] on link "3 Staff 3" at bounding box center [97, 245] width 192 height 32
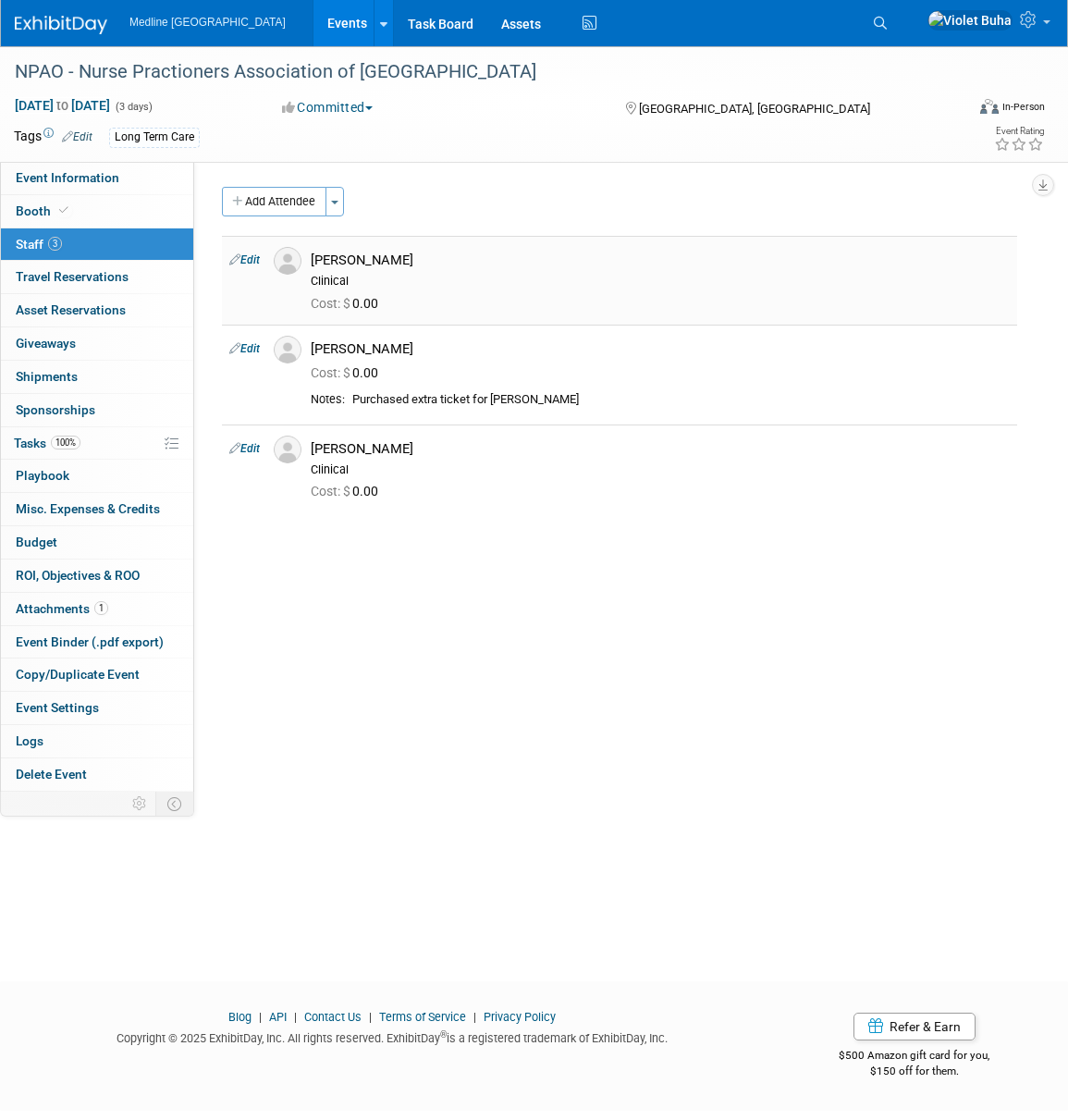
click at [255, 260] on link "Edit" at bounding box center [245, 260] width 30 height 13
select select "ecc7a7e9-5102-474b-bee2-0533f4aaff04"
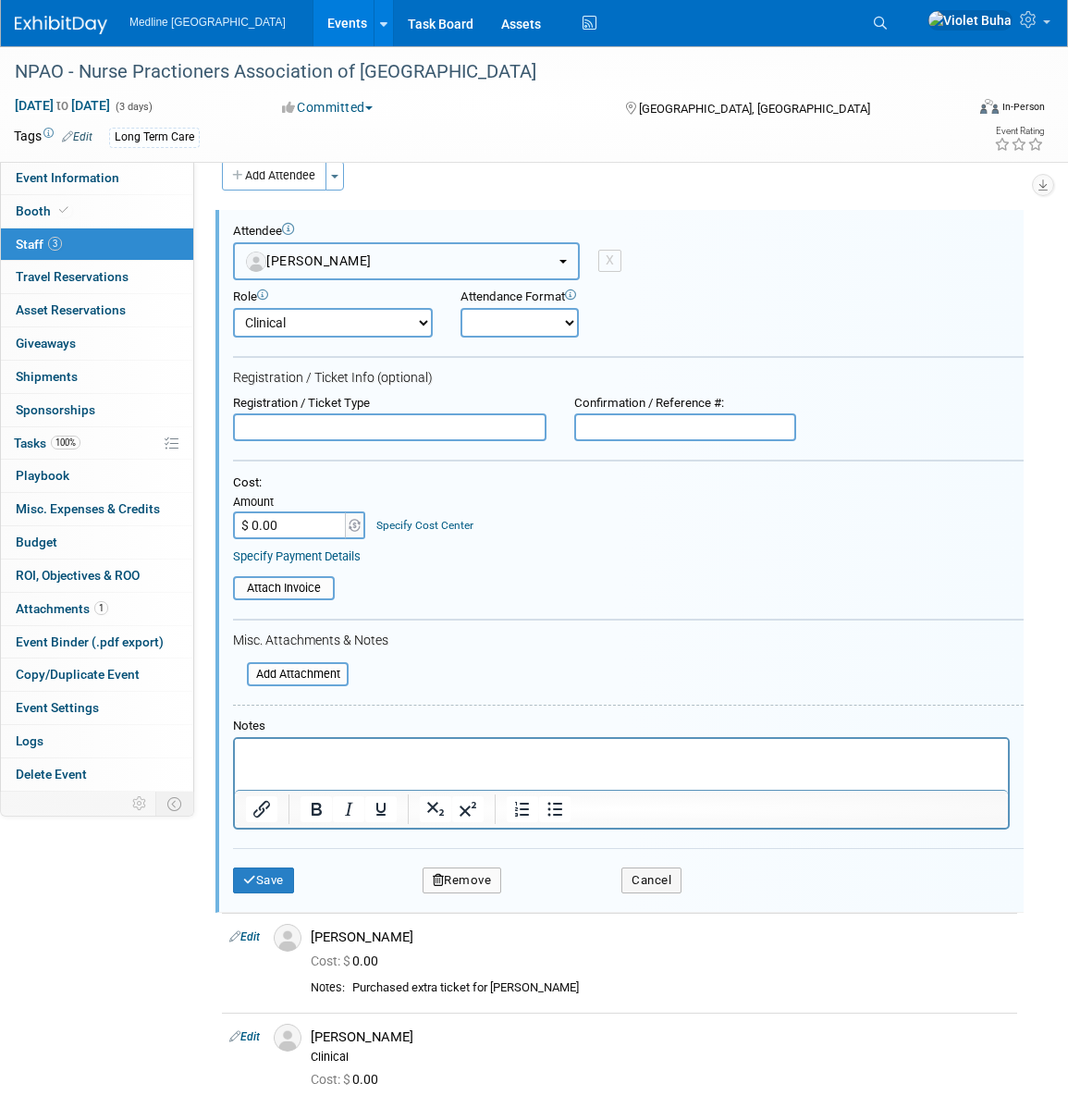
click at [462, 260] on button "[PERSON_NAME]" at bounding box center [406, 262] width 346 height 38
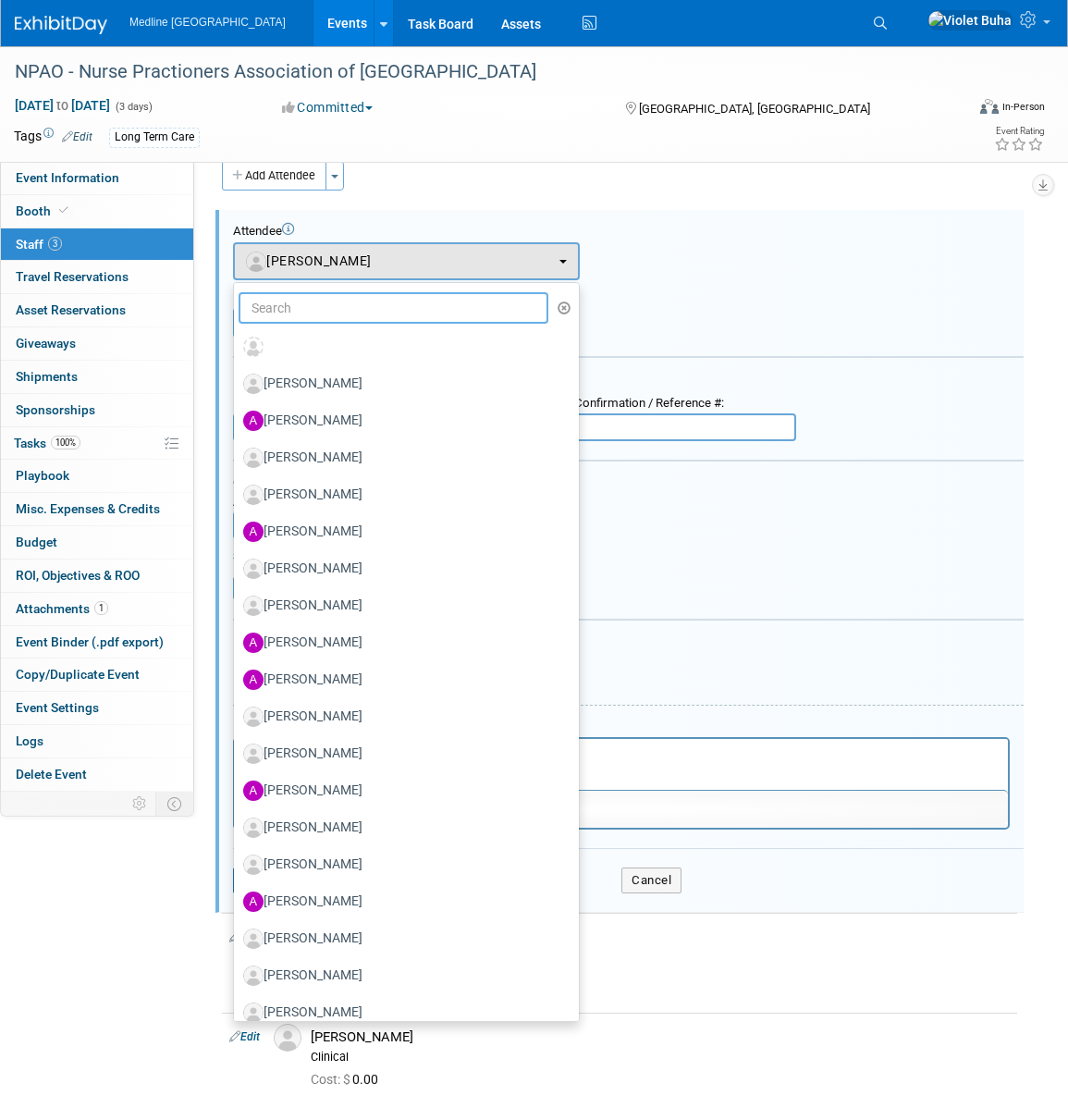
click at [420, 311] on input "text" at bounding box center [394, 307] width 310 height 31
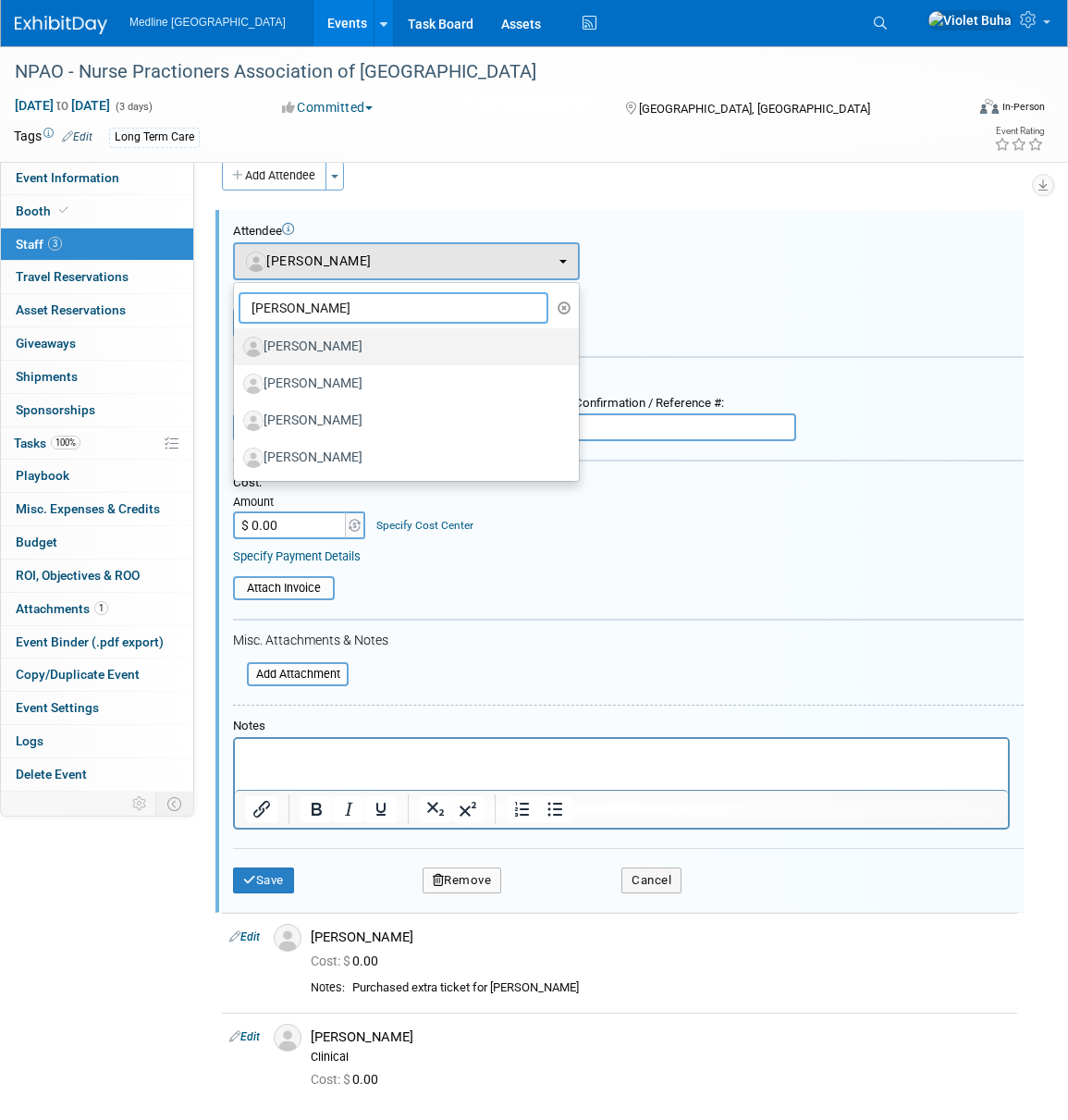
type input "[PERSON_NAME]"
click at [371, 344] on label "[PERSON_NAME]" at bounding box center [402, 346] width 317 height 29
click at [237, 344] on input "[PERSON_NAME]" at bounding box center [230, 344] width 12 height 12
select select "f492cc89-a420-4c90-947c-554ce131c862"
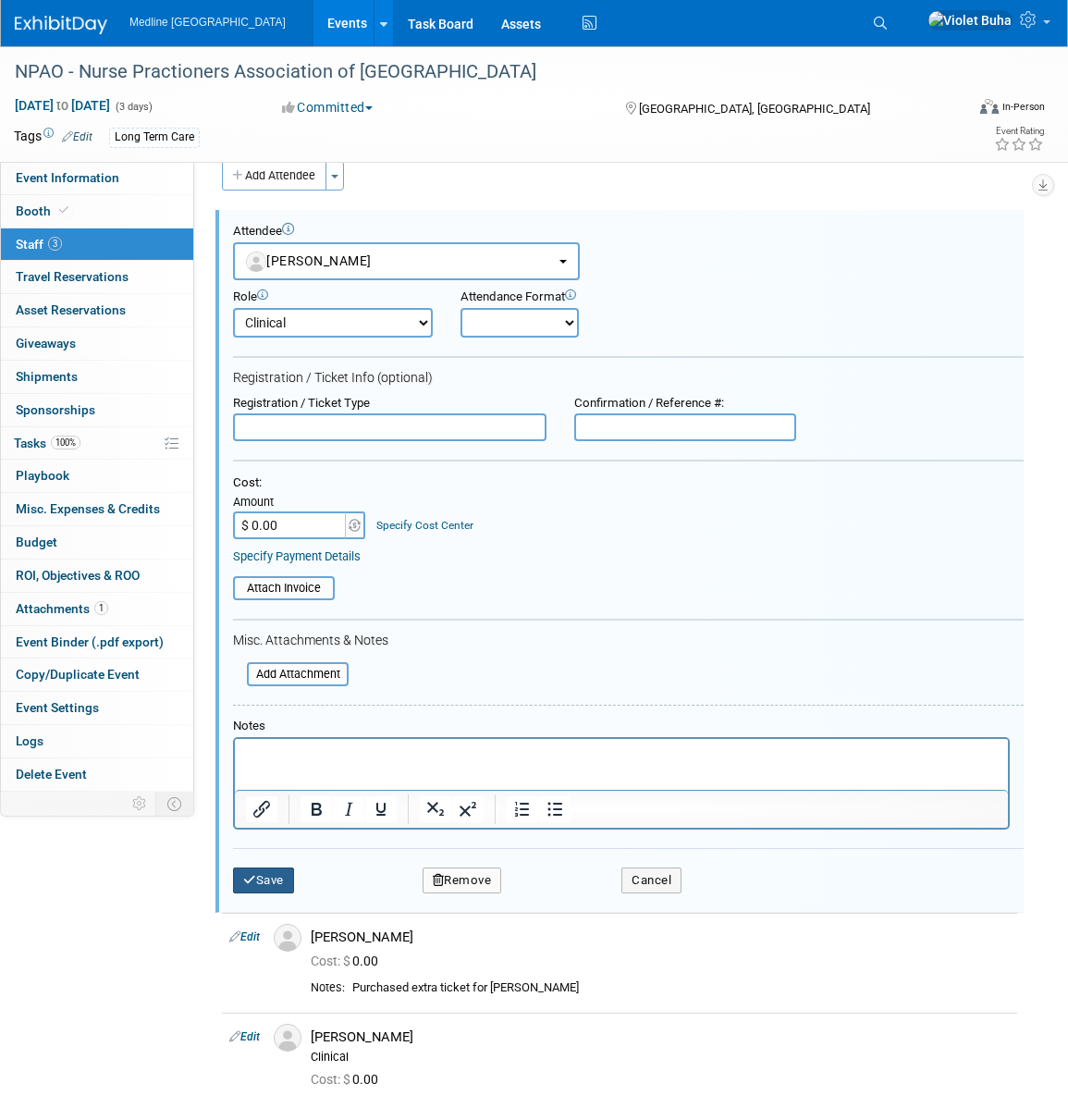
click at [275, 883] on button "Save" at bounding box center [264, 880] width 61 height 26
